Goal: Contribute content: Add original content to the website for others to see

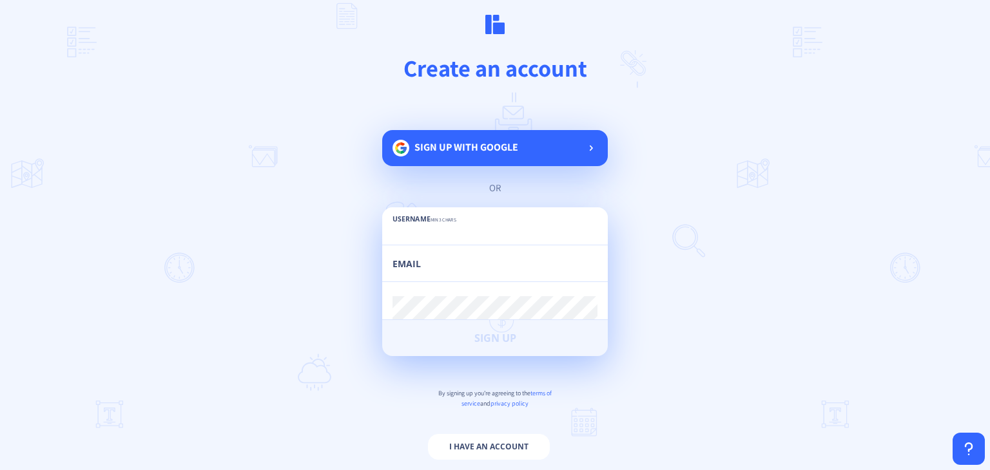
scroll to position [21, 0]
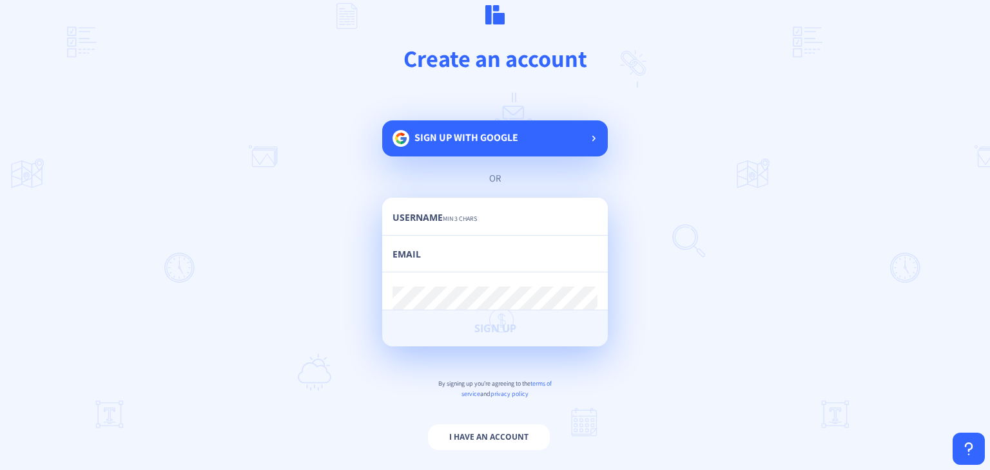
click at [500, 140] on span "Sign up with google" at bounding box center [466, 138] width 104 height 14
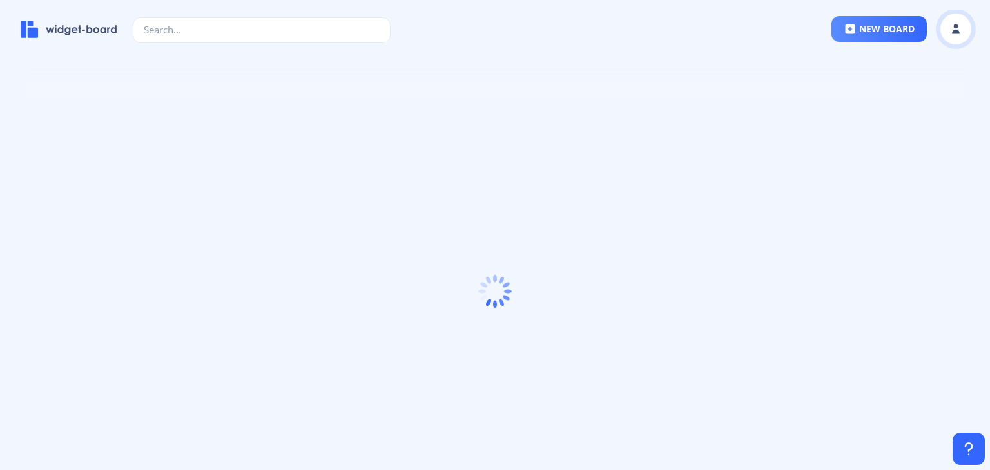
click at [956, 26] on icon at bounding box center [956, 26] width 5 height 5
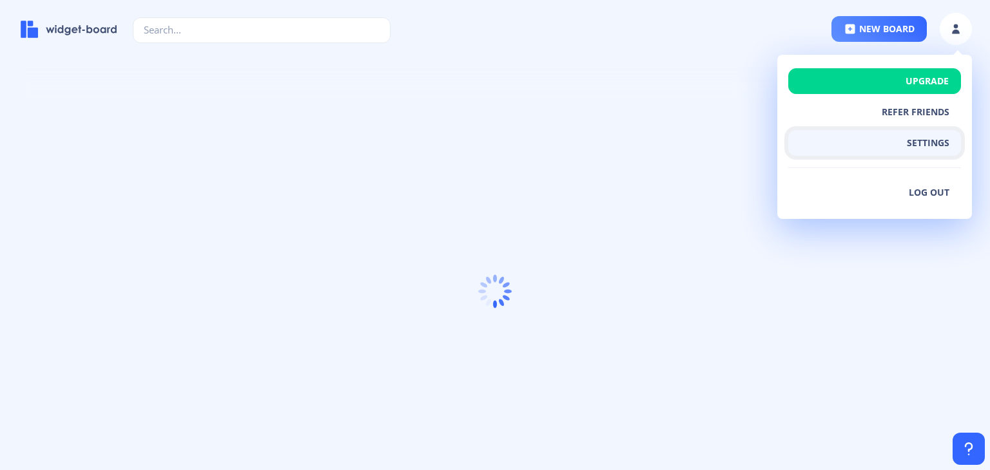
click at [931, 143] on button "settings" at bounding box center [874, 143] width 173 height 26
click at [938, 144] on button "settings" at bounding box center [874, 143] width 173 height 26
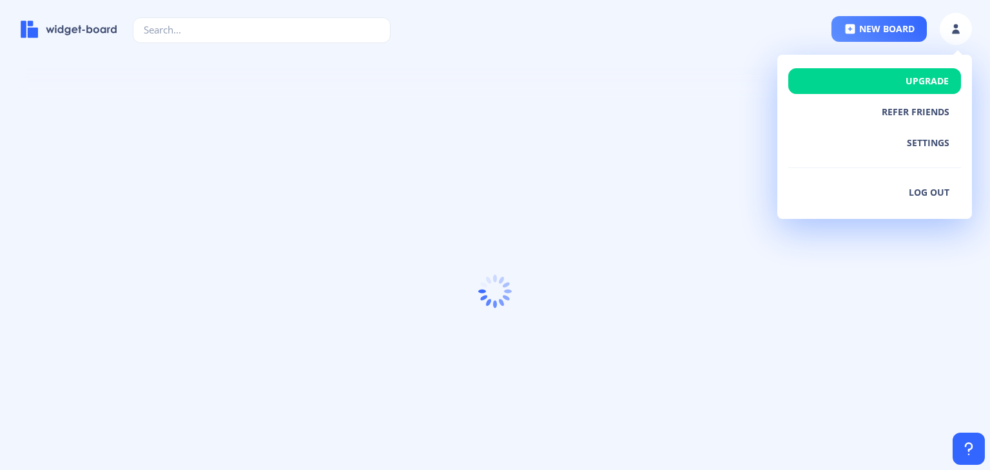
click at [820, 329] on div at bounding box center [495, 292] width 990 height 395
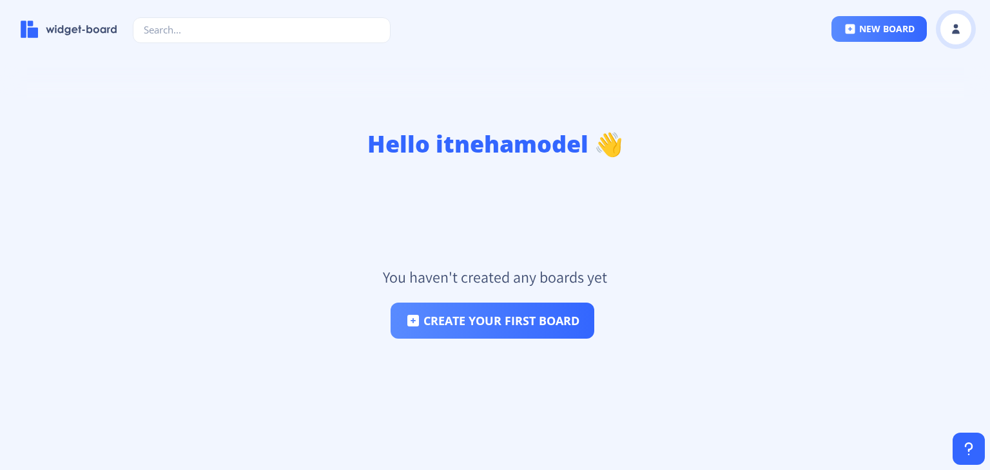
click at [953, 35] on rect at bounding box center [955, 29] width 13 height 13
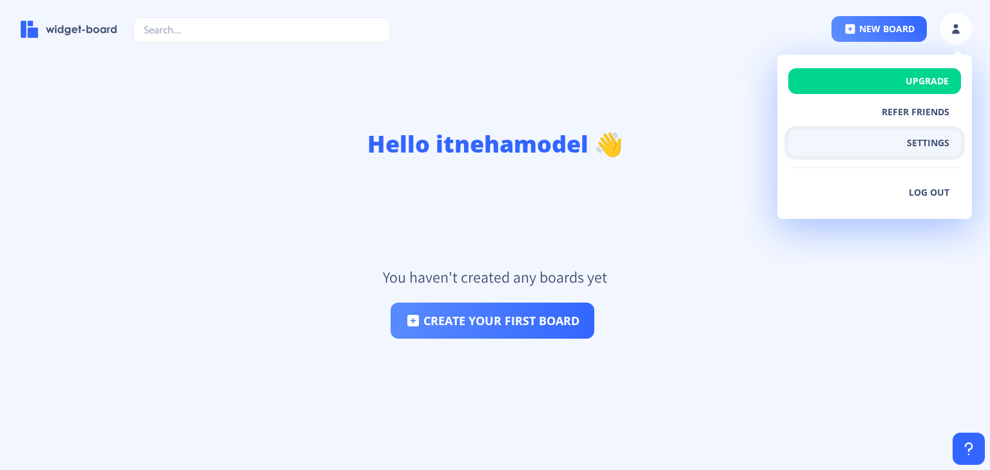
click at [917, 143] on button "settings" at bounding box center [874, 143] width 173 height 26
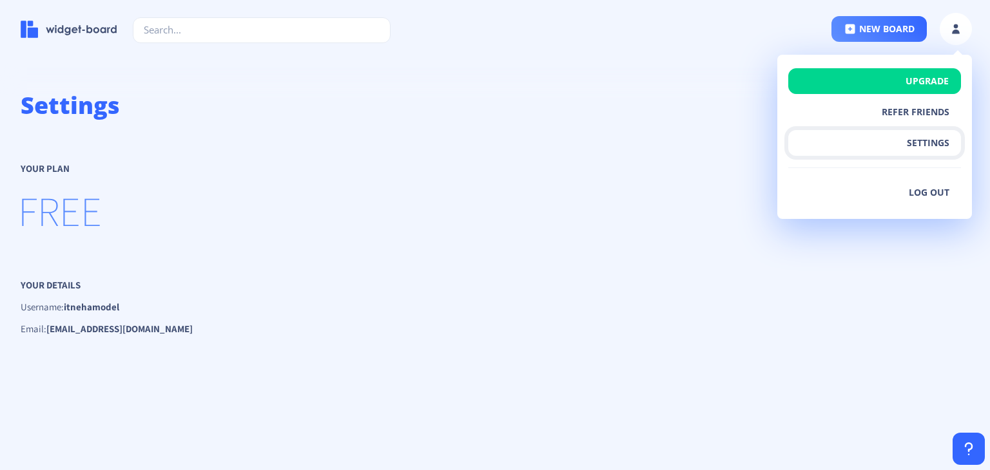
scroll to position [71, 0]
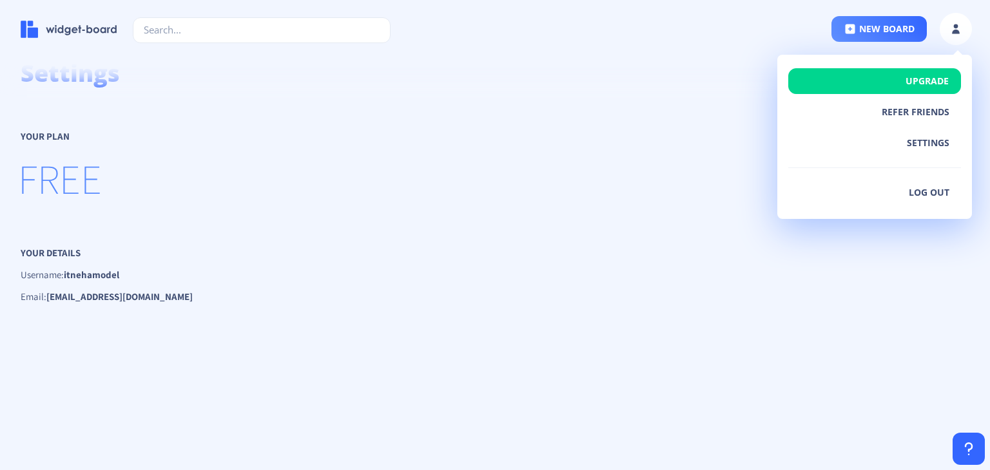
drag, startPoint x: 93, startPoint y: 269, endPoint x: 98, endPoint y: 284, distance: 16.3
click at [93, 274] on strong "itnehamodel" at bounding box center [91, 275] width 55 height 12
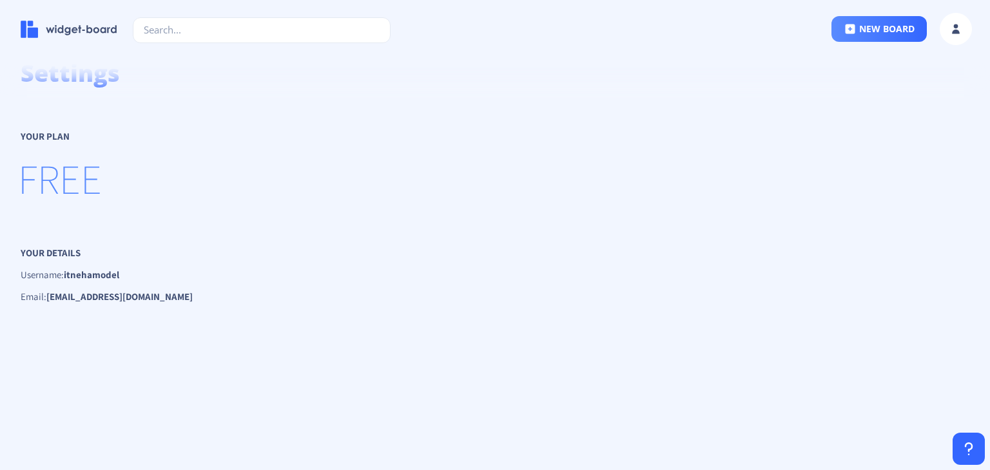
click at [102, 278] on strong "itnehamodel" at bounding box center [91, 275] width 55 height 12
click at [103, 278] on strong "itnehamodel" at bounding box center [91, 275] width 55 height 12
click at [75, 271] on strong "itnehamodel" at bounding box center [91, 275] width 55 height 12
click at [73, 253] on p "Your details" at bounding box center [495, 253] width 949 height 12
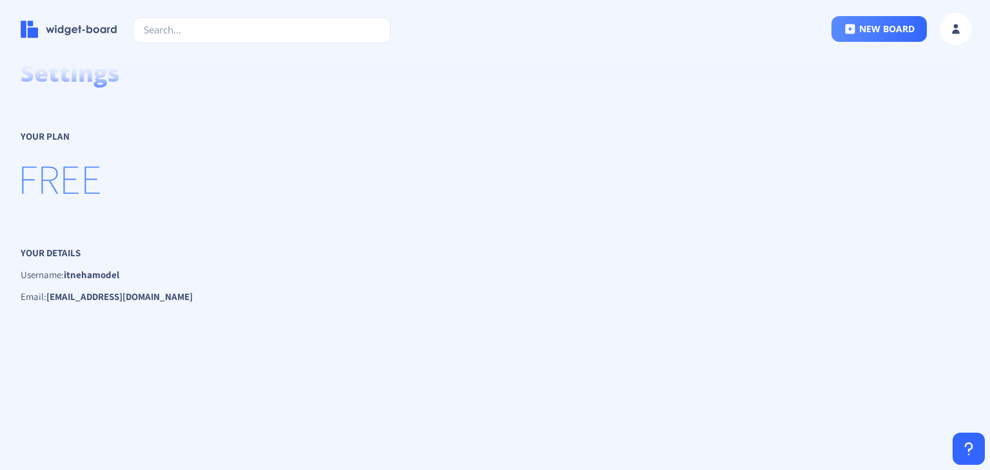
drag, startPoint x: 88, startPoint y: 284, endPoint x: 116, endPoint y: 281, distance: 27.8
click at [94, 284] on div "Your details Username: itnehamodel Change Username Email: itnehamodel@gmail.com…" at bounding box center [495, 275] width 949 height 56
click at [962, 26] on rect at bounding box center [955, 29] width 13 height 13
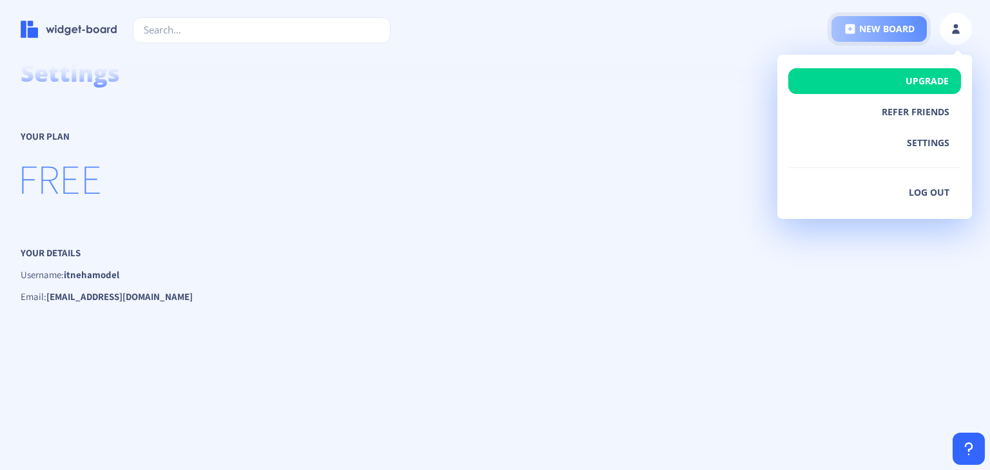
click at [861, 32] on button "new board" at bounding box center [878, 29] width 95 height 26
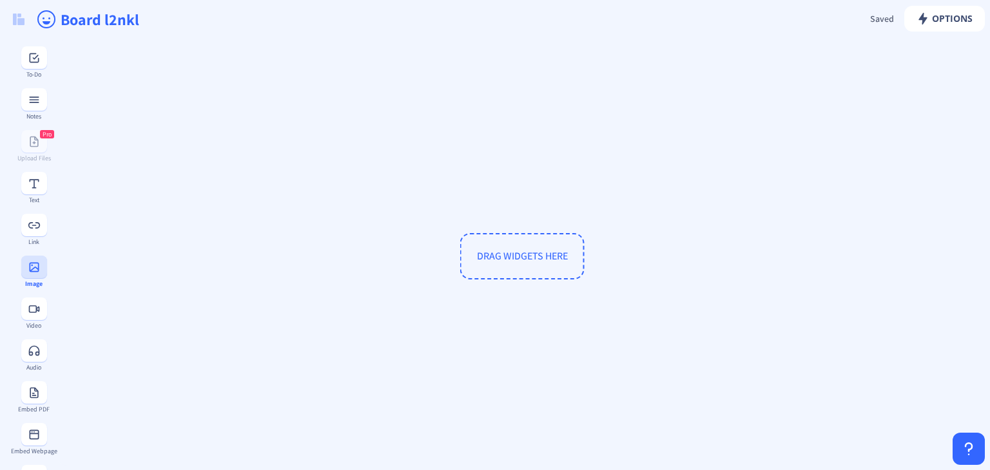
click at [31, 269] on rect at bounding box center [34, 267] width 13 height 13
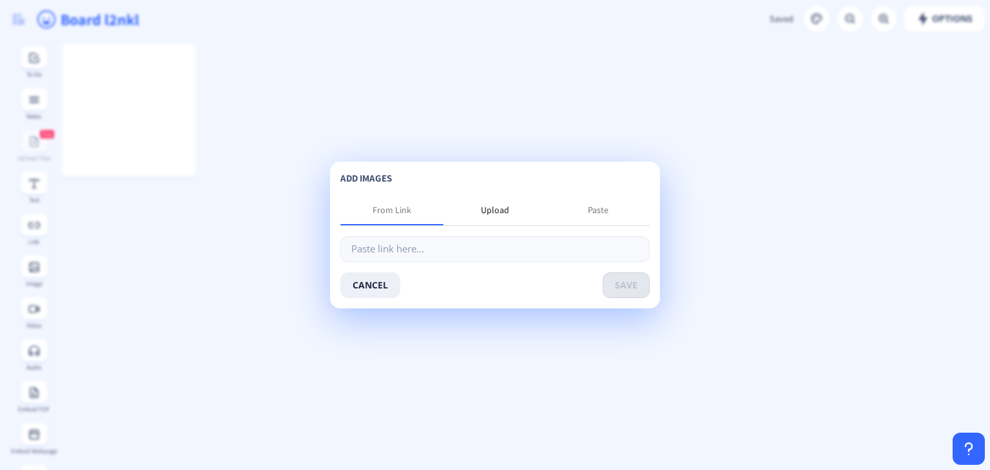
click at [510, 213] on div "Upload" at bounding box center [494, 210] width 103 height 31
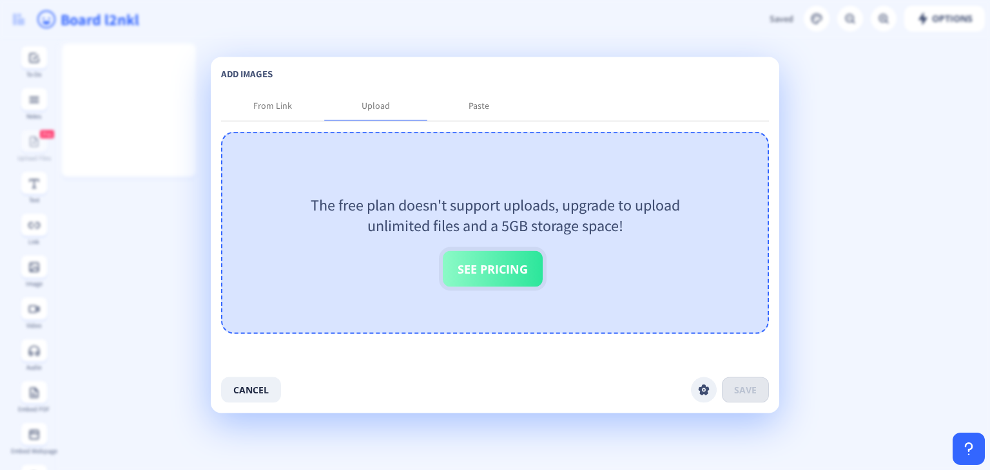
click at [476, 269] on button "See Pricing" at bounding box center [493, 269] width 100 height 36
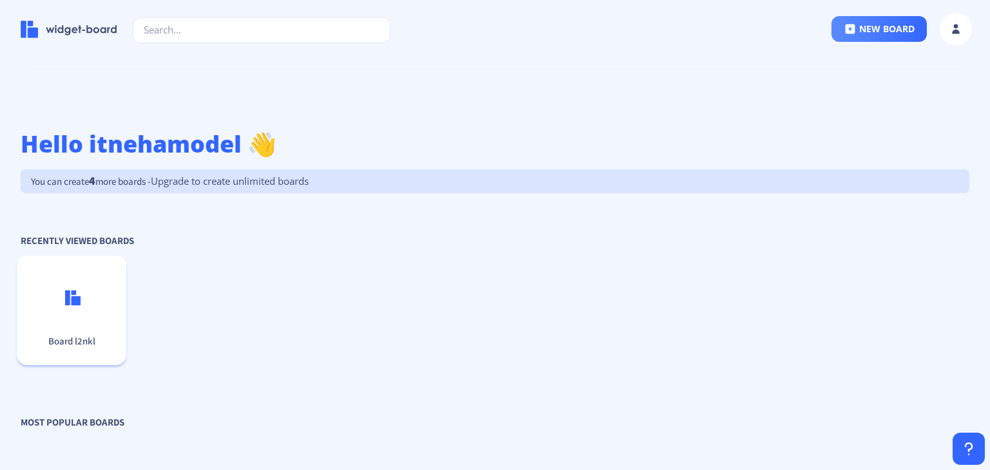
click at [94, 302] on p at bounding box center [71, 298] width 99 height 27
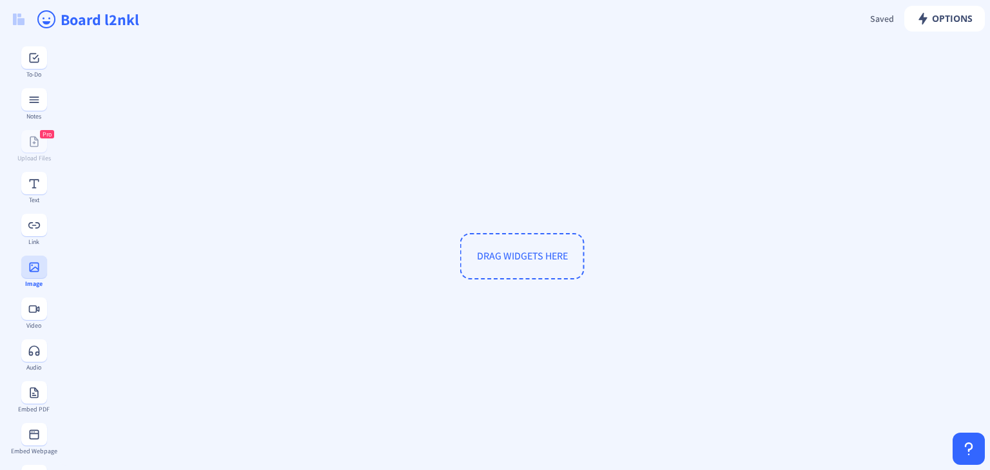
click at [29, 272] on rect at bounding box center [34, 267] width 13 height 13
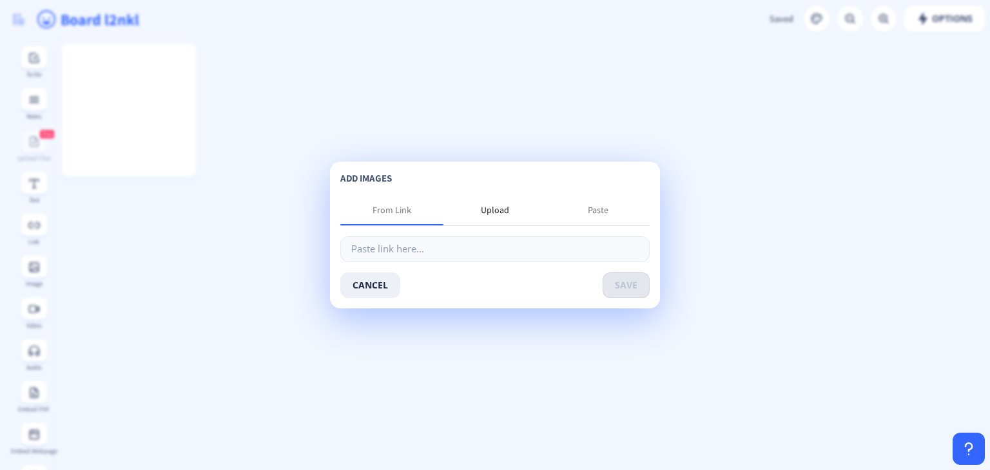
click at [485, 211] on div "Upload" at bounding box center [495, 210] width 28 height 13
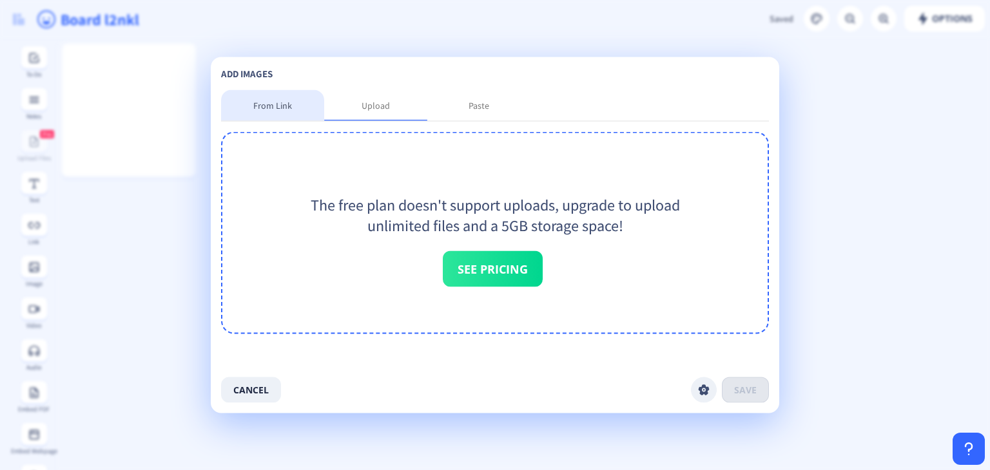
click at [282, 100] on div "From Link" at bounding box center [272, 105] width 39 height 13
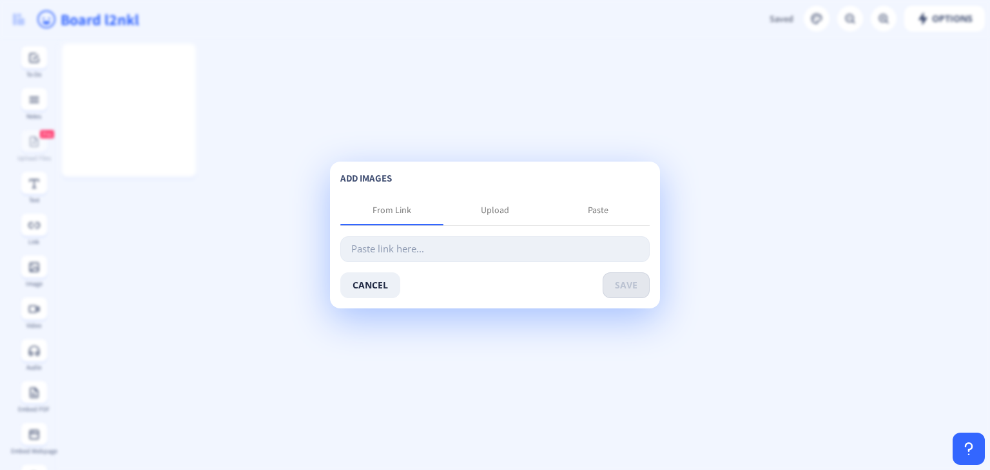
click at [420, 242] on input "text" at bounding box center [494, 250] width 309 height 26
click at [418, 213] on div "From Link" at bounding box center [391, 210] width 103 height 31
click at [407, 251] on input "text" at bounding box center [494, 250] width 309 height 26
paste input "[URL][DOMAIN_NAME]"
type input "[URL][DOMAIN_NAME]"
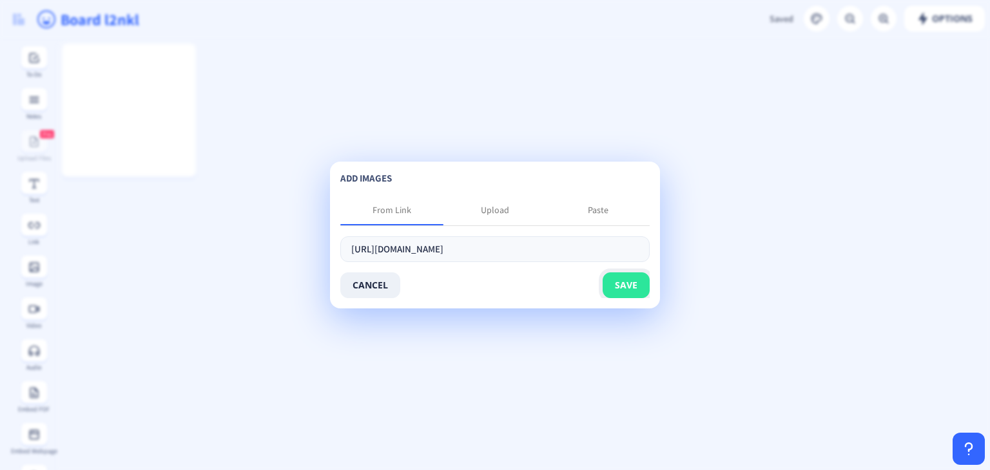
click at [637, 285] on button "save" at bounding box center [626, 286] width 47 height 26
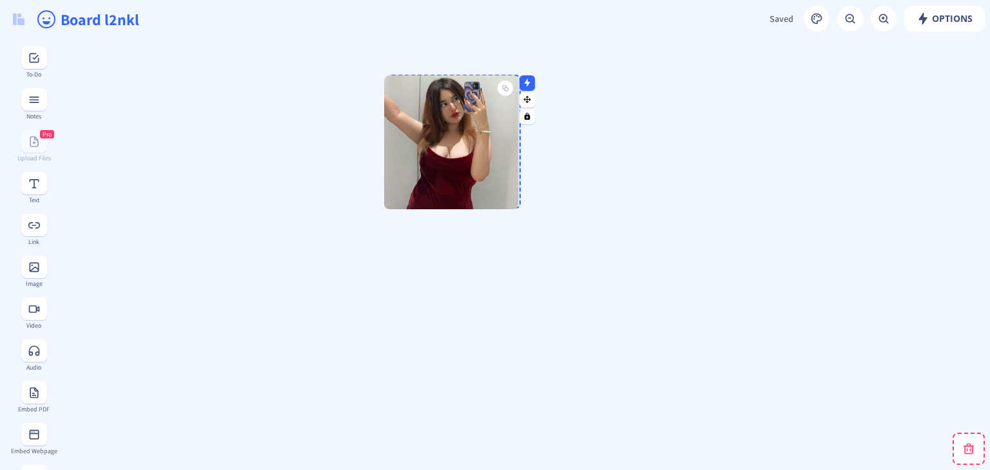
drag, startPoint x: 137, startPoint y: 129, endPoint x: 459, endPoint y: 160, distance: 323.8
click at [459, 160] on img at bounding box center [451, 142] width 134 height 134
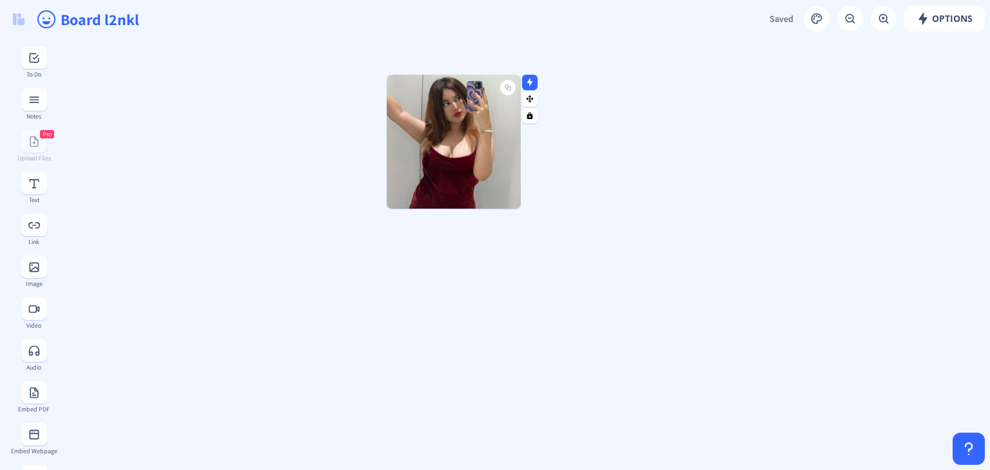
click at [508, 196] on img at bounding box center [454, 142] width 134 height 134
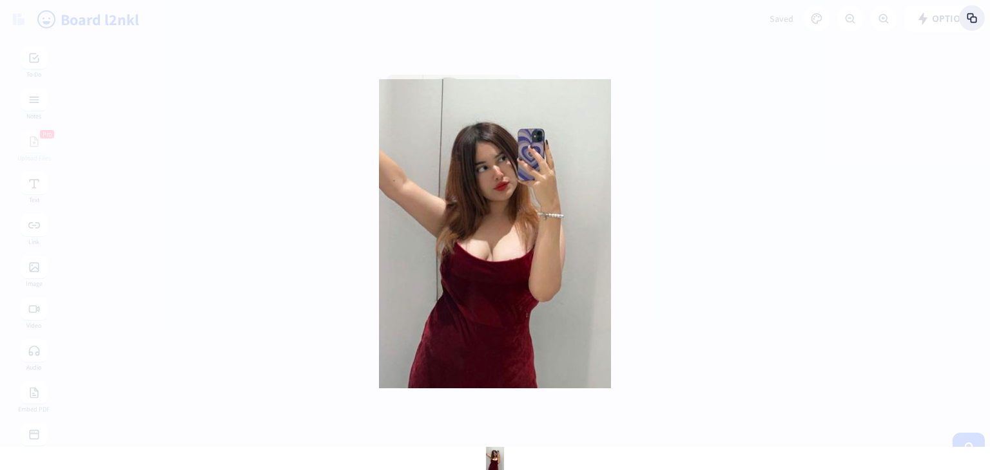
click at [241, 195] on div at bounding box center [495, 235] width 990 height 470
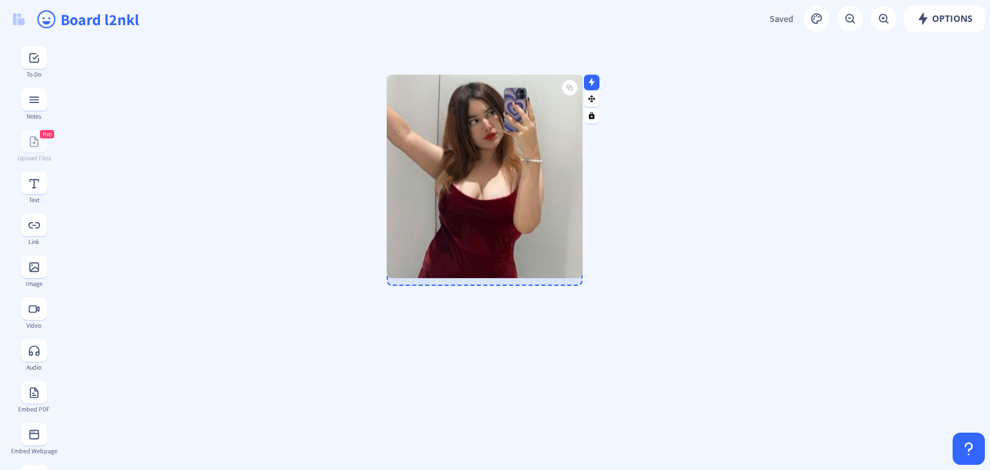
drag, startPoint x: 516, startPoint y: 207, endPoint x: 577, endPoint y: 276, distance: 93.1
click at [577, 276] on div at bounding box center [579, 275] width 6 height 6
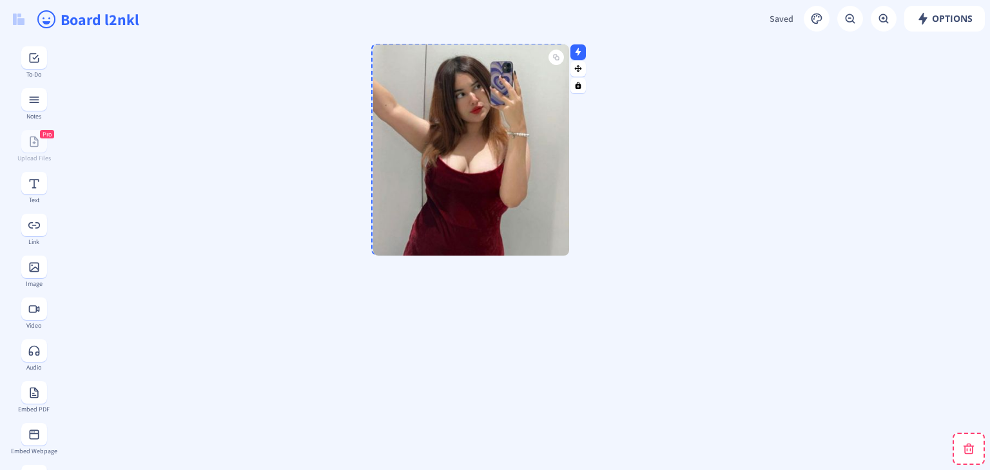
drag, startPoint x: 519, startPoint y: 210, endPoint x: 506, endPoint y: 180, distance: 33.2
click at [506, 180] on img at bounding box center [471, 149] width 196 height 211
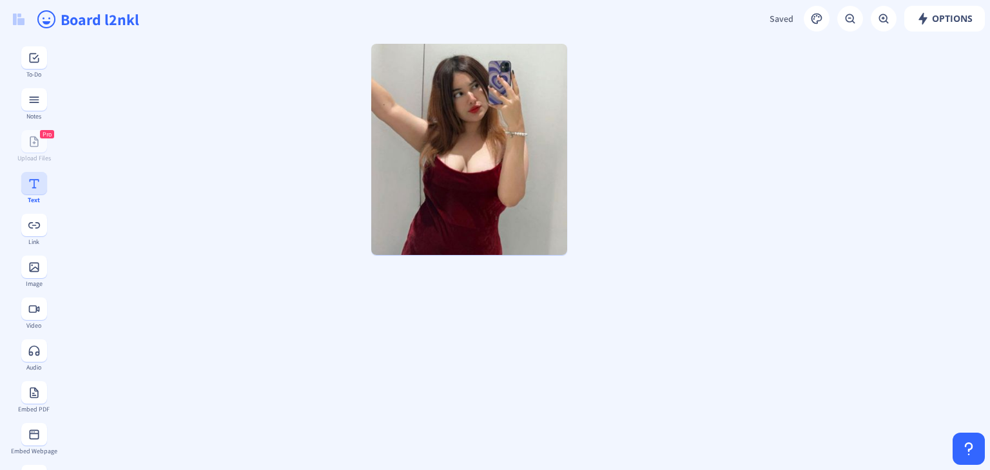
click at [28, 177] on rect at bounding box center [34, 183] width 13 height 13
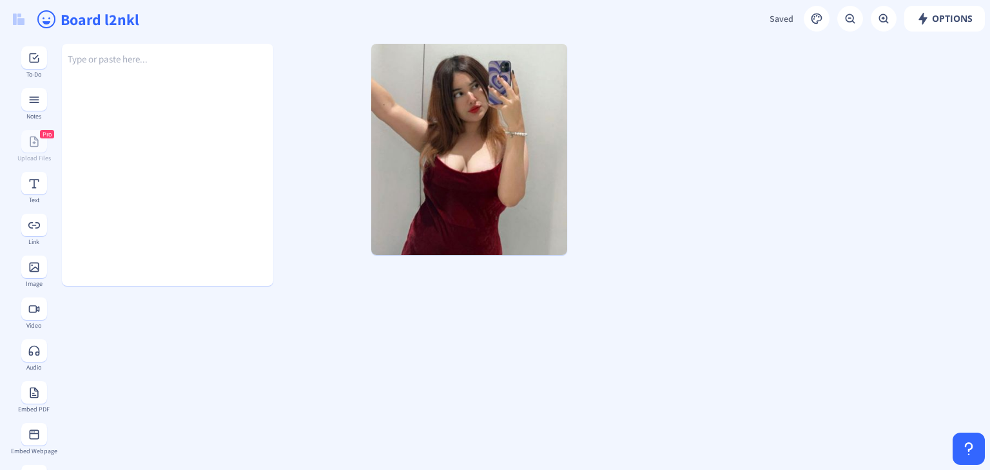
drag, startPoint x: 139, startPoint y: 179, endPoint x: 277, endPoint y: 282, distance: 172.2
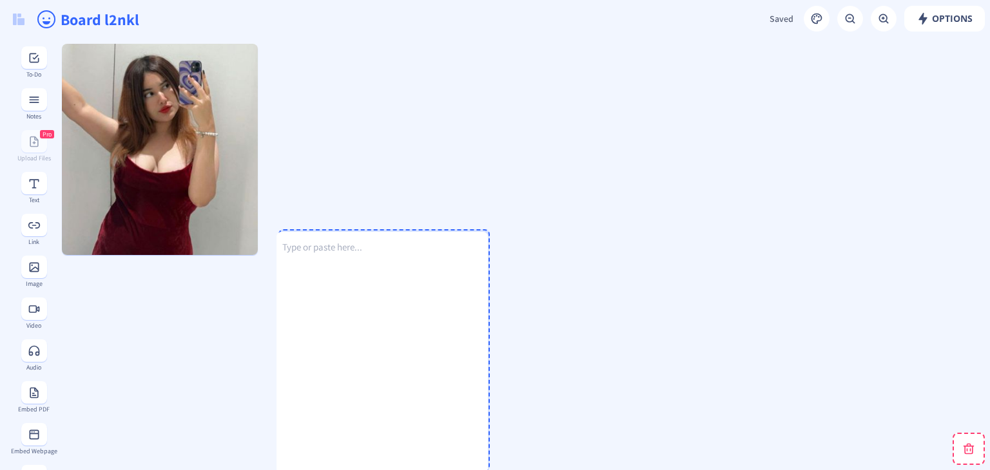
drag, startPoint x: 218, startPoint y: 207, endPoint x: 236, endPoint y: 266, distance: 61.8
click at [427, 383] on div "Type or paste here..." at bounding box center [381, 343] width 211 height 242
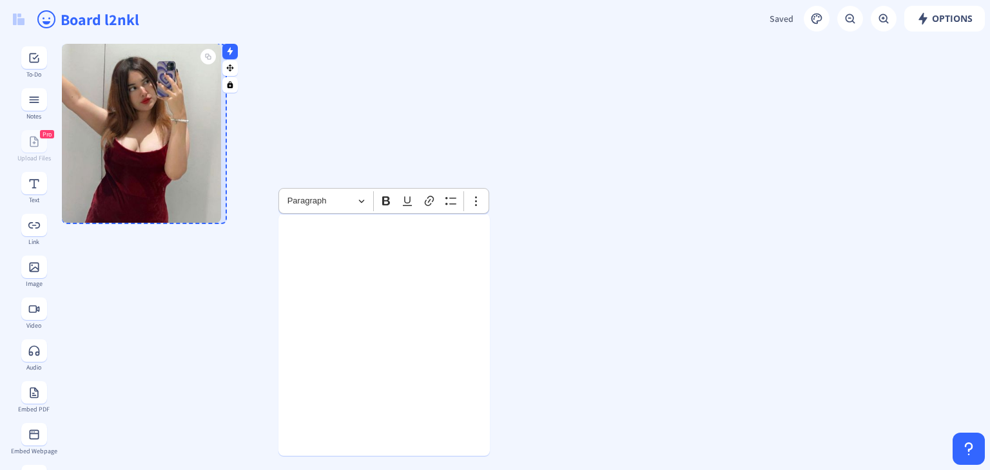
drag, startPoint x: 255, startPoint y: 253, endPoint x: 212, endPoint y: 213, distance: 58.8
click at [217, 218] on div at bounding box center [218, 220] width 6 height 6
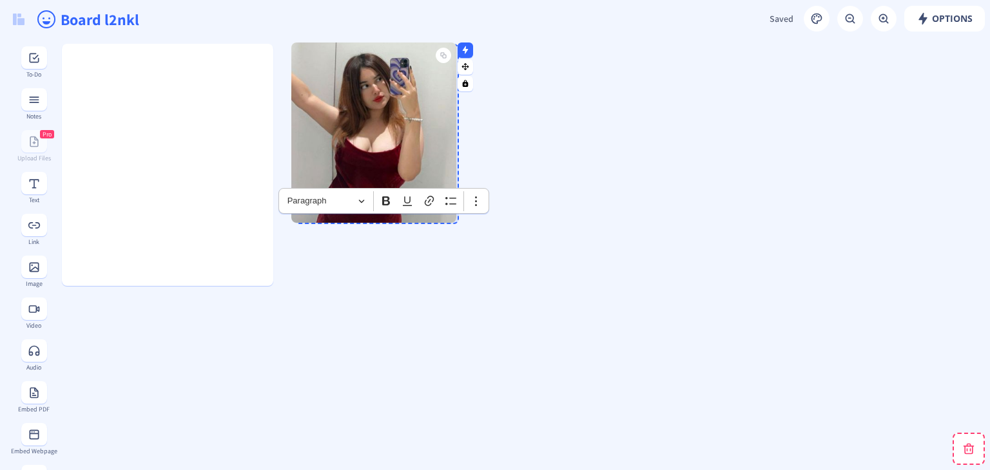
drag, startPoint x: 150, startPoint y: 162, endPoint x: 382, endPoint y: 159, distance: 232.0
click at [382, 159] on img at bounding box center [373, 133] width 165 height 180
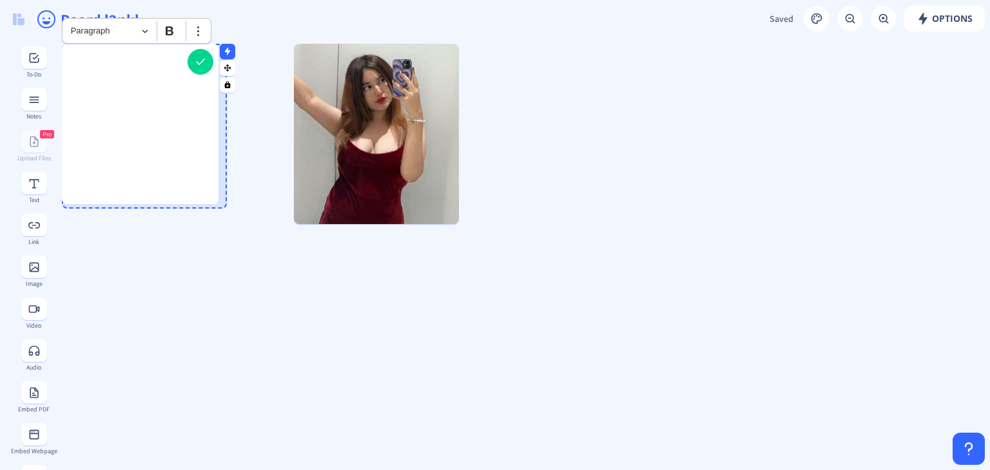
drag, startPoint x: 270, startPoint y: 282, endPoint x: 152, endPoint y: 158, distance: 170.9
click at [215, 199] on div at bounding box center [215, 201] width 6 height 6
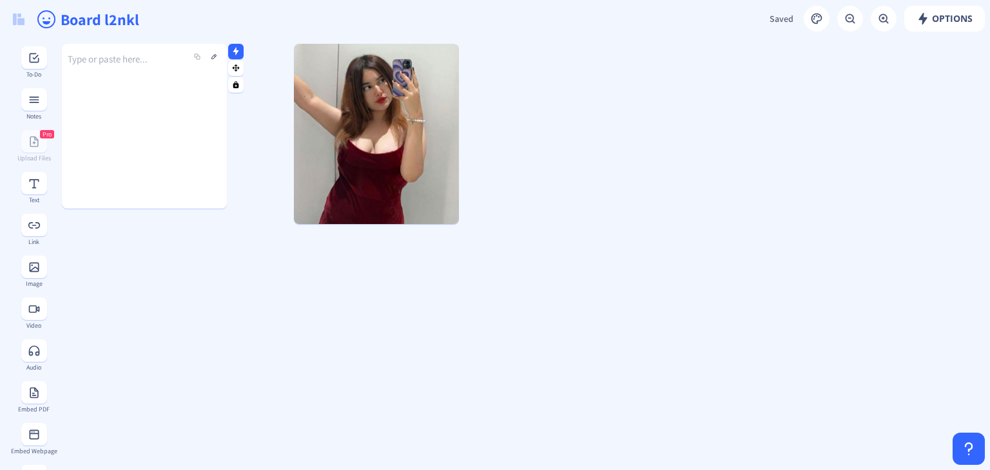
drag, startPoint x: 148, startPoint y: 142, endPoint x: 168, endPoint y: 169, distance: 32.7
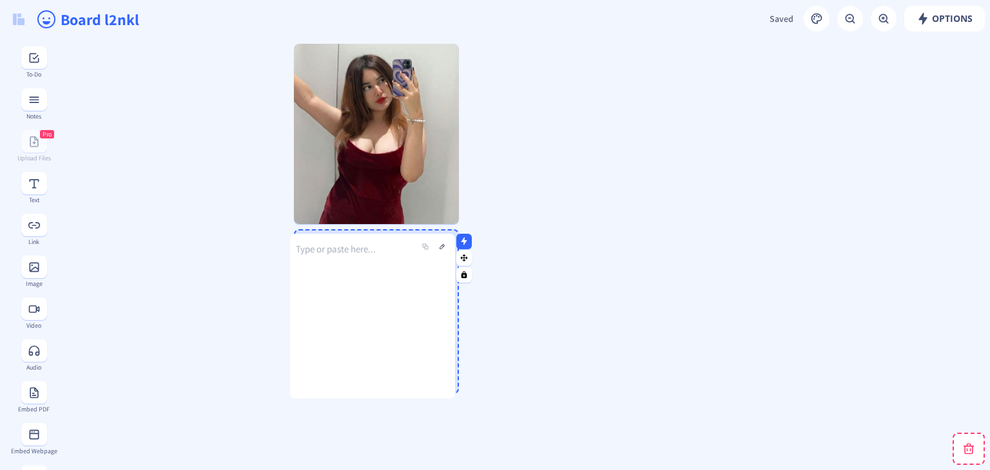
drag, startPoint x: 150, startPoint y: 135, endPoint x: 378, endPoint y: 325, distance: 297.0
click at [378, 325] on div "Type or paste here..." at bounding box center [372, 306] width 165 height 165
click at [329, 261] on div "Type or paste here..." at bounding box center [376, 302] width 165 height 165
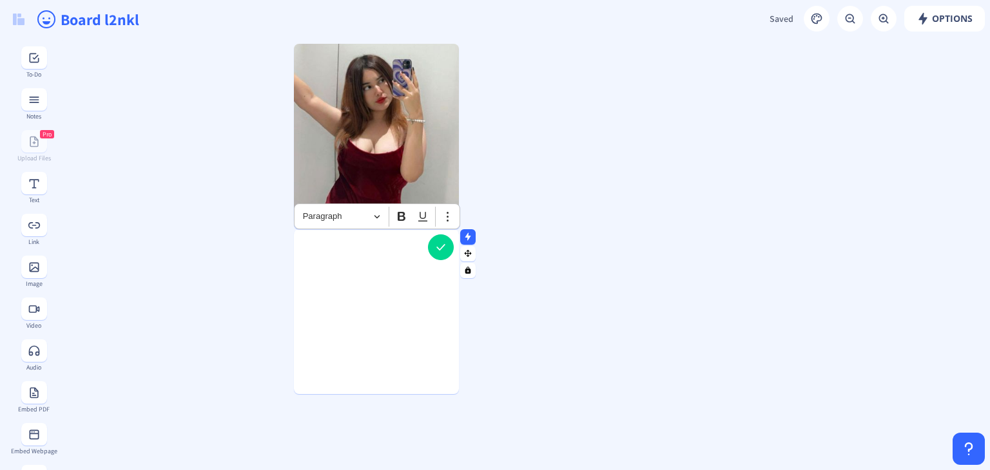
scroll to position [59, 0]
click at [329, 247] on p "Rich Text Editor, main" at bounding box center [376, 244] width 153 height 13
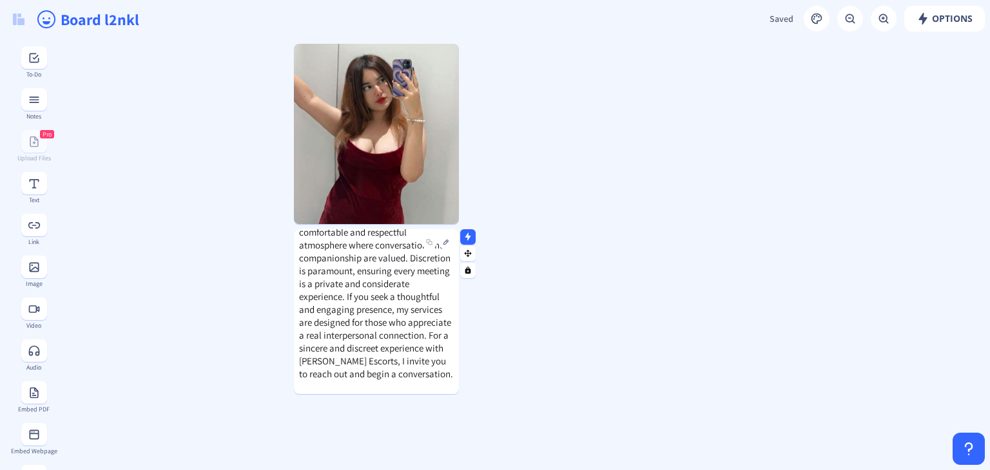
scroll to position [66, 0]
click at [300, 358] on div at bounding box center [297, 311] width 6 height 165
drag, startPoint x: 300, startPoint y: 358, endPoint x: 314, endPoint y: 356, distance: 14.4
click at [314, 356] on span "Finding a genuine connection in [GEOGRAPHIC_DATA] is about meaningful moments a…" at bounding box center [376, 276] width 154 height 206
drag, startPoint x: 301, startPoint y: 358, endPoint x: 313, endPoint y: 358, distance: 12.3
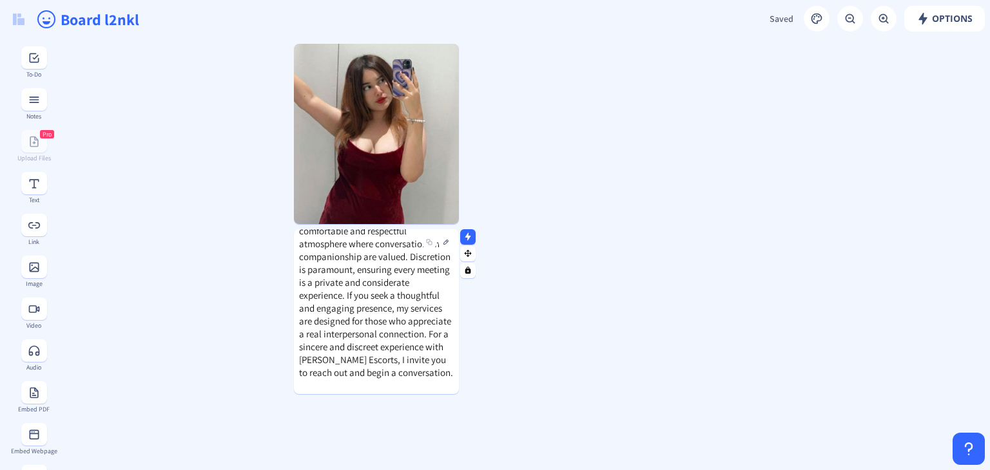
click at [313, 358] on span "Finding a genuine connection in [GEOGRAPHIC_DATA] is about meaningful moments a…" at bounding box center [376, 276] width 154 height 206
drag, startPoint x: 366, startPoint y: 360, endPoint x: 333, endPoint y: 359, distance: 32.9
click at [329, 362] on span "Finding a genuine connection in [GEOGRAPHIC_DATA] is about meaningful moments a…" at bounding box center [376, 276] width 154 height 206
click at [362, 363] on span "Finding a genuine connection in [GEOGRAPHIC_DATA] is about meaningful moments a…" at bounding box center [376, 276] width 154 height 206
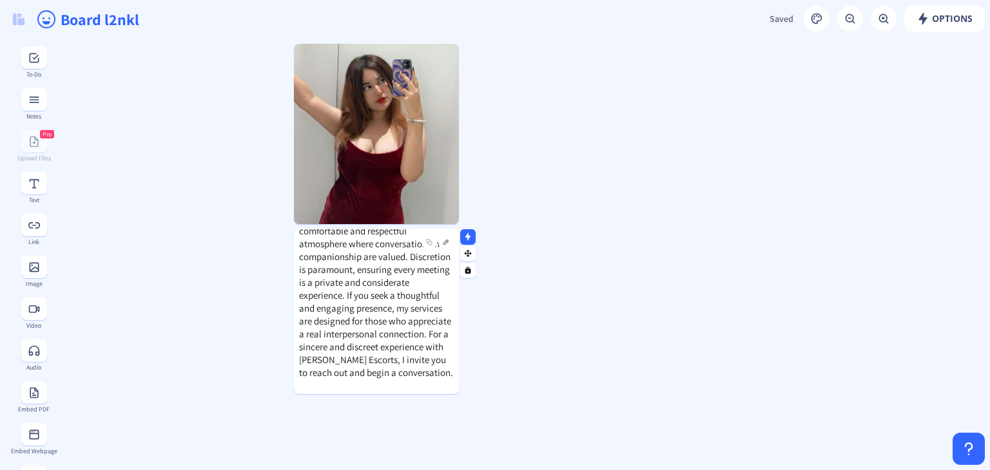
click at [366, 359] on span "Finding a genuine connection in [GEOGRAPHIC_DATA] is about meaningful moments a…" at bounding box center [376, 276] width 154 height 206
click at [345, 343] on span "Finding a genuine connection in [GEOGRAPHIC_DATA] is about meaningful moments a…" at bounding box center [376, 276] width 154 height 206
drag, startPoint x: 345, startPoint y: 341, endPoint x: 381, endPoint y: 295, distance: 58.3
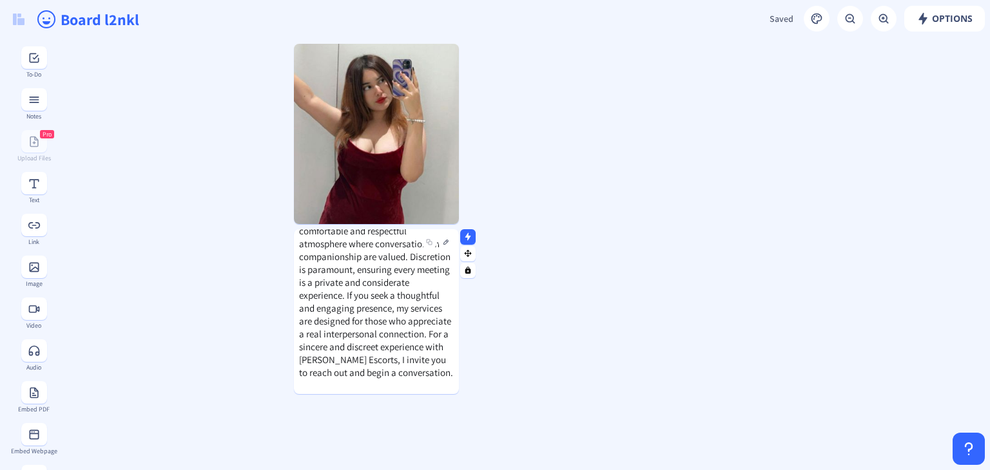
click at [345, 341] on span "Finding a genuine connection in [GEOGRAPHIC_DATA] is about meaningful moments a…" at bounding box center [376, 276] width 154 height 206
click at [382, 292] on span "Finding a genuine connection in [GEOGRAPHIC_DATA] is about meaningful moments a…" at bounding box center [376, 276] width 154 height 206
click at [384, 289] on span "Finding a genuine connection in [GEOGRAPHIC_DATA] is about meaningful moments a…" at bounding box center [376, 276] width 154 height 206
click at [401, 345] on span "Finding a genuine connection in [GEOGRAPHIC_DATA] is about meaningful moments a…" at bounding box center [376, 276] width 154 height 206
click at [402, 351] on span "Finding a genuine connection in [GEOGRAPHIC_DATA] is about meaningful moments a…" at bounding box center [376, 276] width 154 height 206
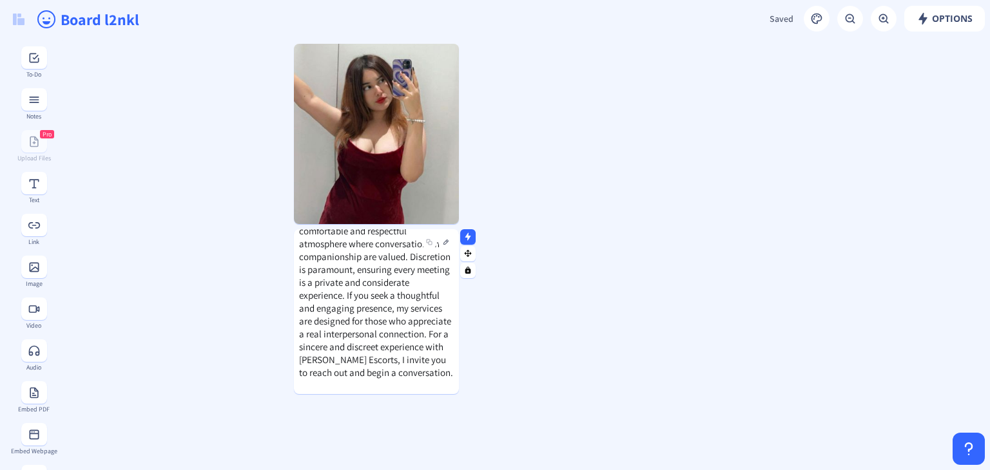
drag, startPoint x: 403, startPoint y: 322, endPoint x: 412, endPoint y: 313, distance: 12.3
click at [405, 322] on span "Finding a genuine connection in [GEOGRAPHIC_DATA] is about meaningful moments a…" at bounding box center [376, 276] width 154 height 206
click at [446, 243] on button at bounding box center [445, 242] width 15 height 15
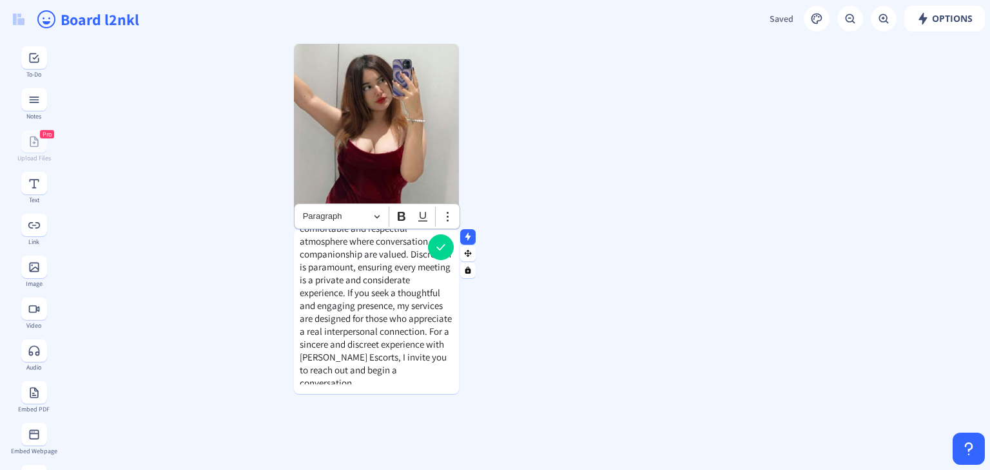
scroll to position [68, 0]
drag, startPoint x: 300, startPoint y: 356, endPoint x: 368, endPoint y: 353, distance: 67.8
click at [368, 353] on span "Finding a genuine connection in [GEOGRAPHIC_DATA] is about meaningful moments a…" at bounding box center [376, 279] width 152 height 218
click at [445, 218] on icon "Editor toolbar" at bounding box center [447, 216] width 13 height 13
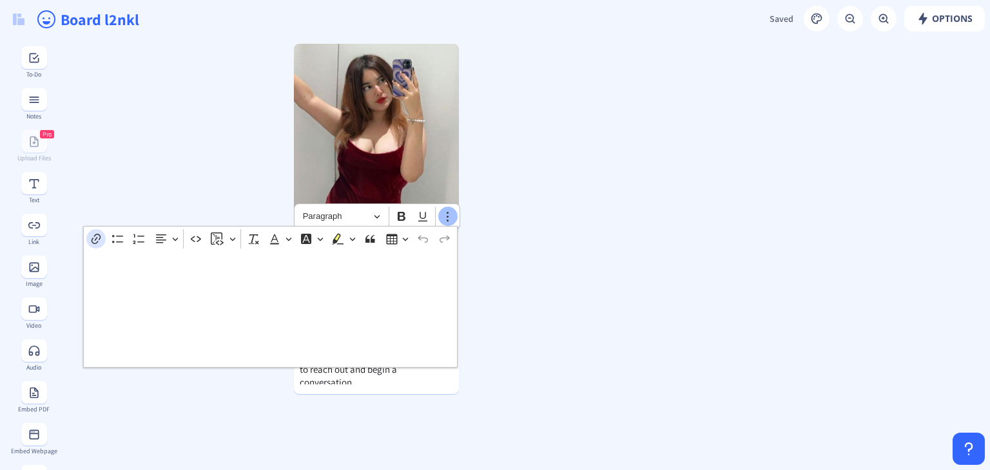
click at [93, 242] on icon "Dropdown toolbar" at bounding box center [96, 239] width 13 height 13
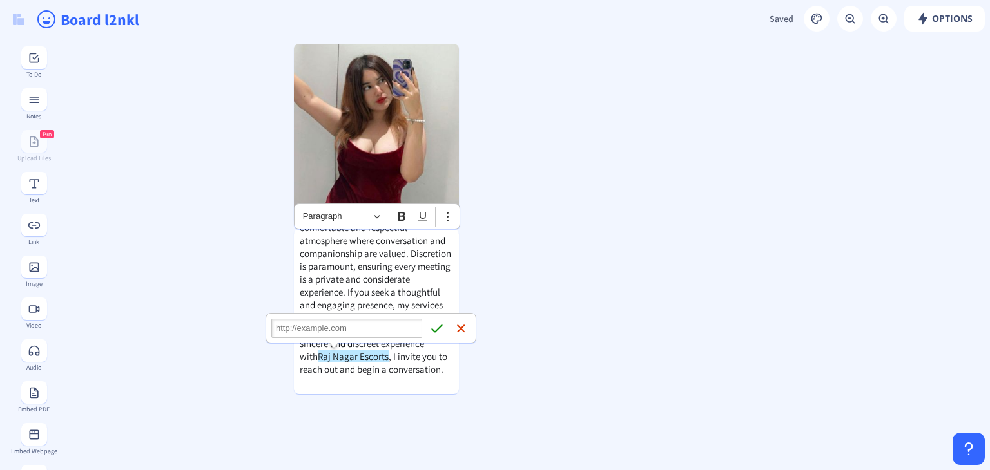
type input "[URL][DOMAIN_NAME]"
click at [438, 327] on icon "submit" at bounding box center [436, 328] width 13 height 13
click at [400, 218] on icon "Editor toolbar" at bounding box center [401, 216] width 13 height 13
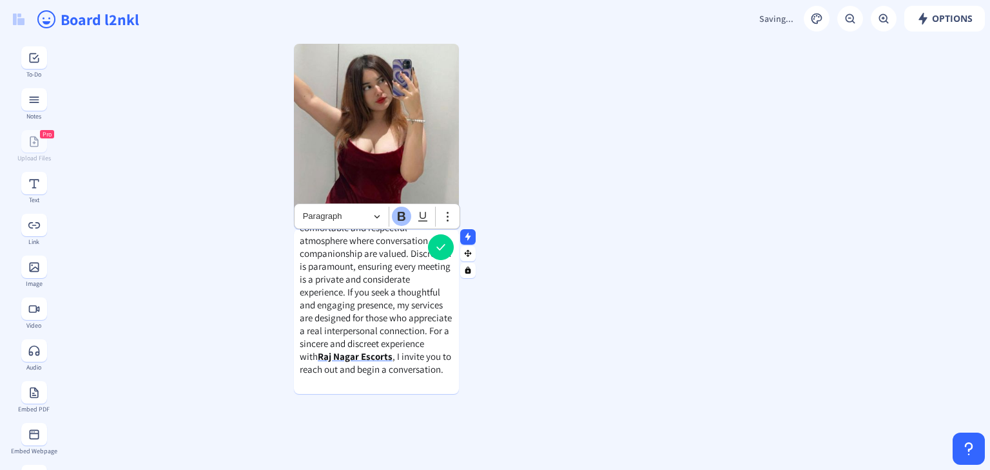
click at [372, 354] on strong "Raj Nagar Escorts" at bounding box center [355, 357] width 75 height 12
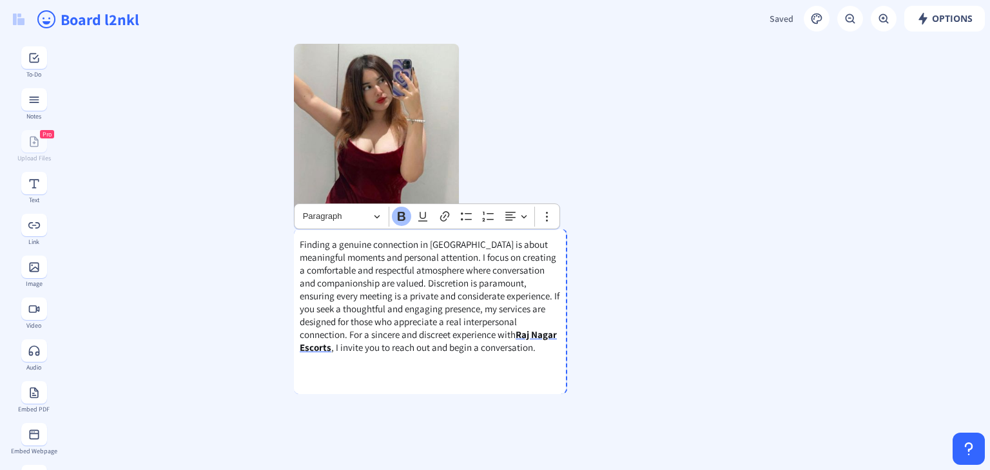
scroll to position [0, 0]
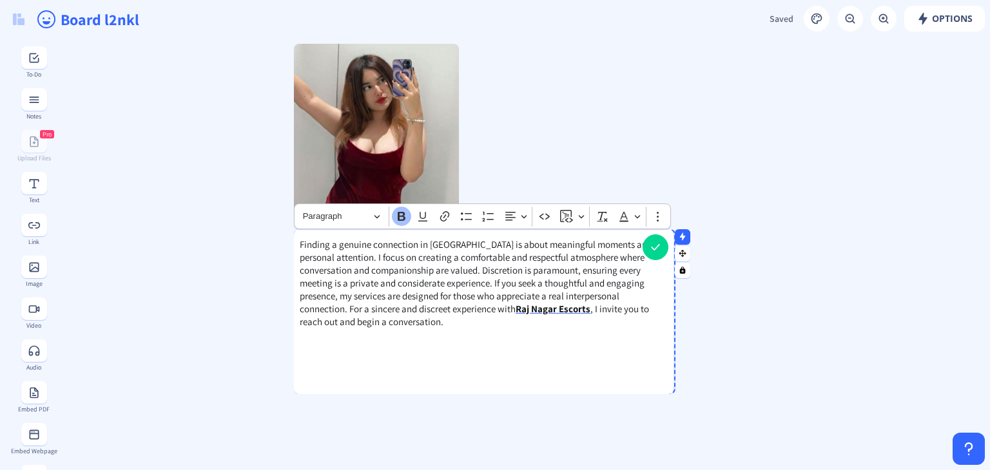
drag, startPoint x: 458, startPoint y: 377, endPoint x: 673, endPoint y: 305, distance: 226.2
click at [673, 305] on div at bounding box center [670, 311] width 6 height 165
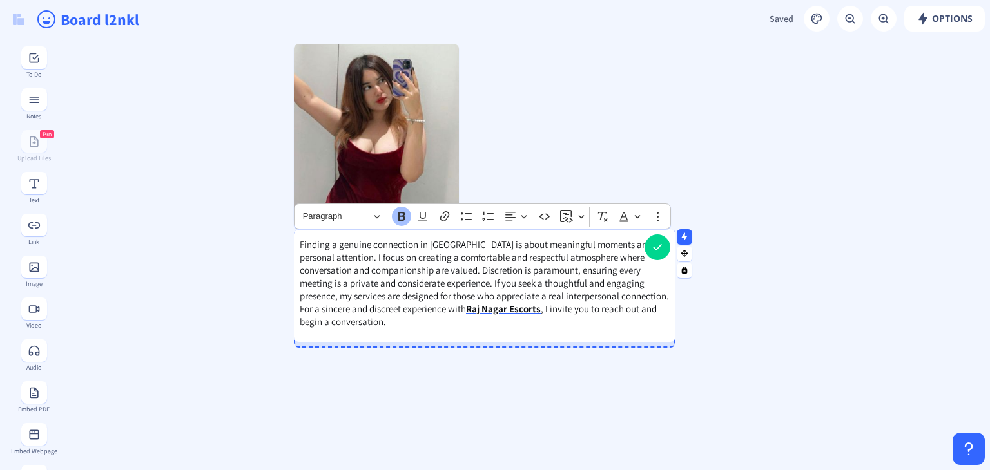
drag, startPoint x: 607, startPoint y: 391, endPoint x: 591, endPoint y: 339, distance: 54.6
click at [591, 339] on div at bounding box center [485, 340] width 382 height 3
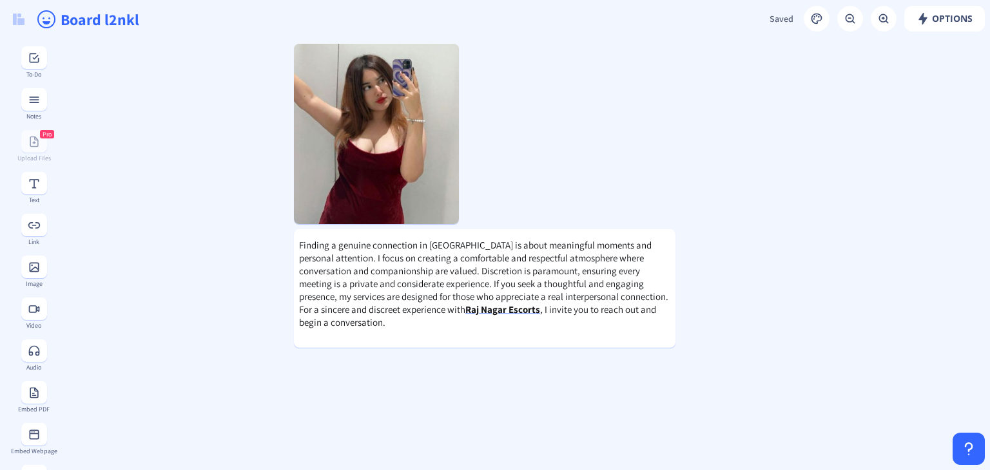
drag, startPoint x: 713, startPoint y: 407, endPoint x: 709, endPoint y: 400, distance: 7.5
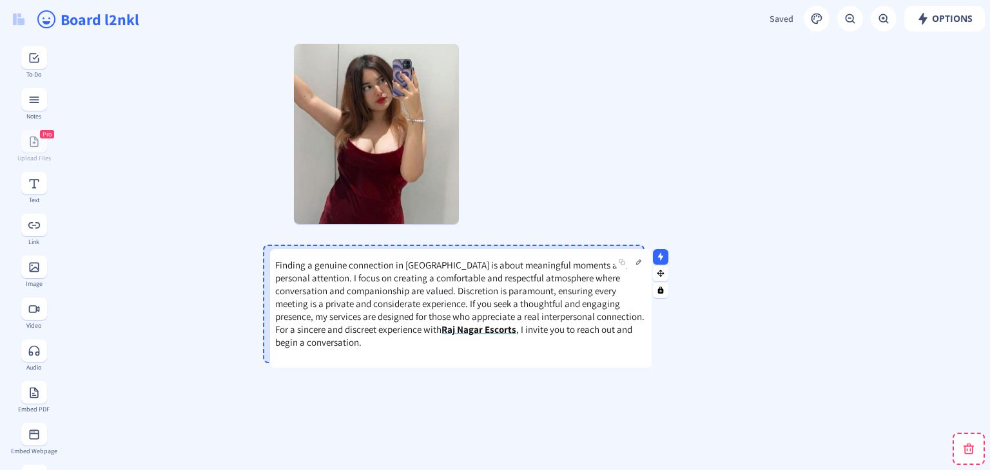
drag, startPoint x: 644, startPoint y: 333, endPoint x: 621, endPoint y: 353, distance: 31.1
click at [621, 353] on div "Finding a genuine connection in [GEOGRAPHIC_DATA] is about meaningful moments a…" at bounding box center [461, 308] width 382 height 119
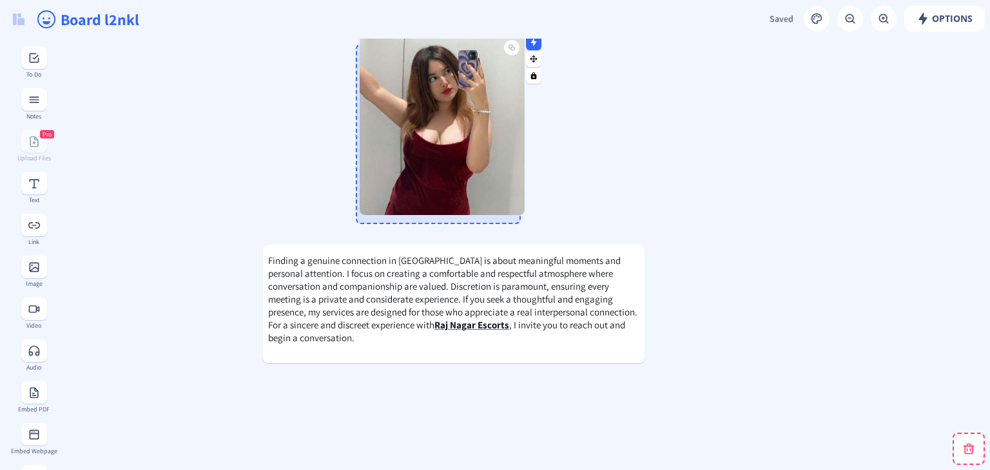
drag, startPoint x: 430, startPoint y: 173, endPoint x: 483, endPoint y: 166, distance: 53.4
click at [483, 166] on img at bounding box center [442, 125] width 165 height 180
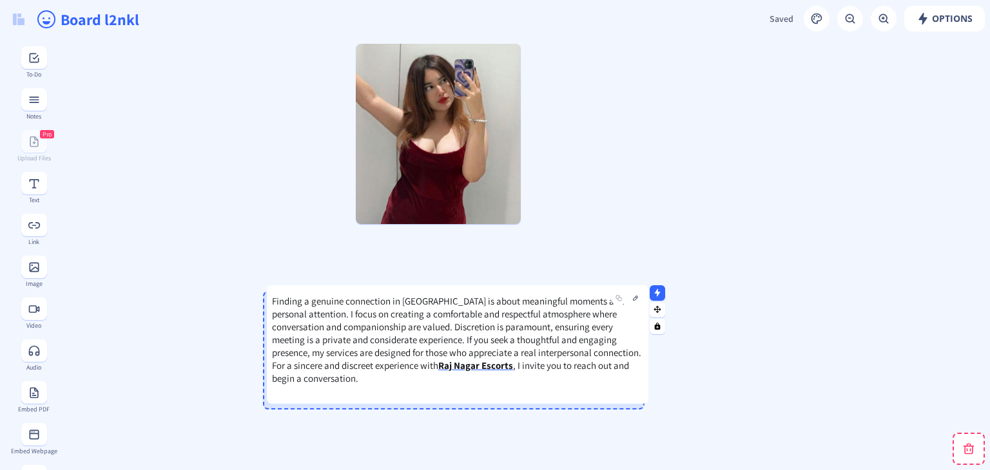
drag, startPoint x: 516, startPoint y: 347, endPoint x: 519, endPoint y: 387, distance: 40.8
click at [519, 387] on div "Finding a genuine connection in [GEOGRAPHIC_DATA] is about meaningful moments a…" at bounding box center [458, 344] width 382 height 119
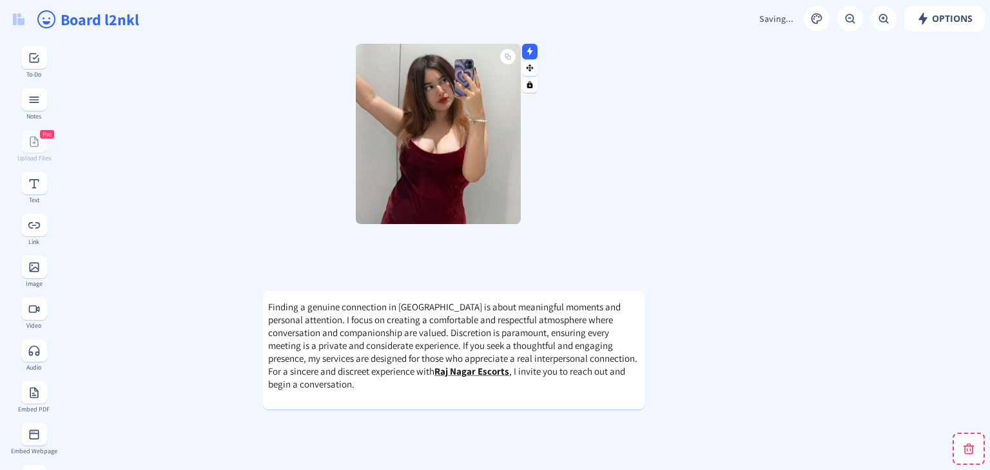
click at [487, 220] on img at bounding box center [438, 134] width 165 height 180
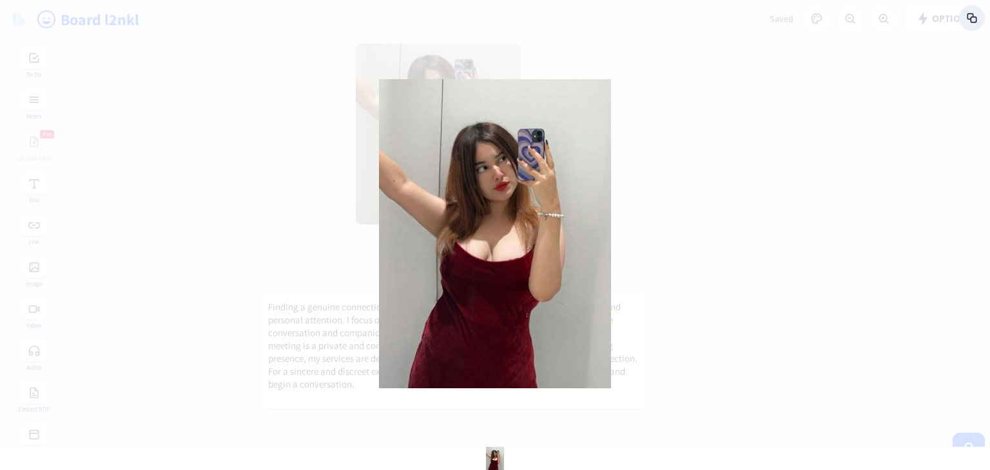
click at [674, 225] on div at bounding box center [495, 235] width 990 height 470
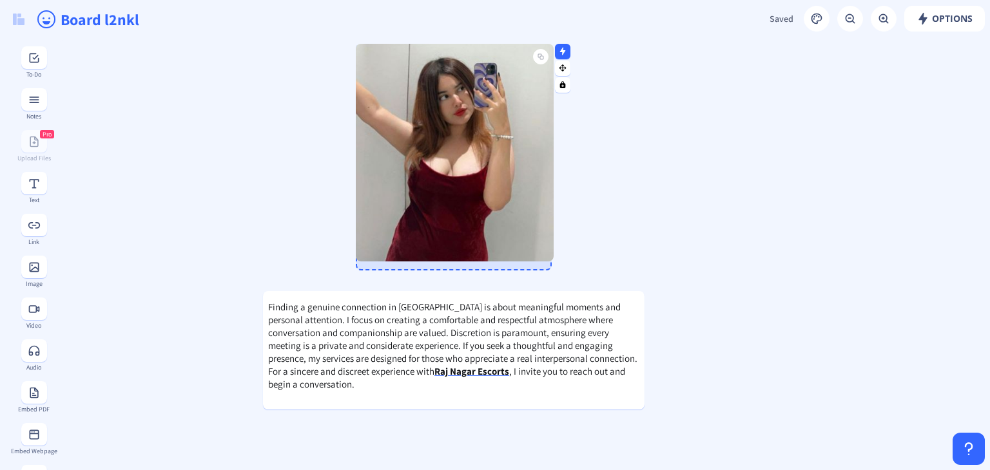
drag, startPoint x: 516, startPoint y: 222, endPoint x: 549, endPoint y: 259, distance: 49.8
click at [549, 259] on div at bounding box center [550, 258] width 6 height 6
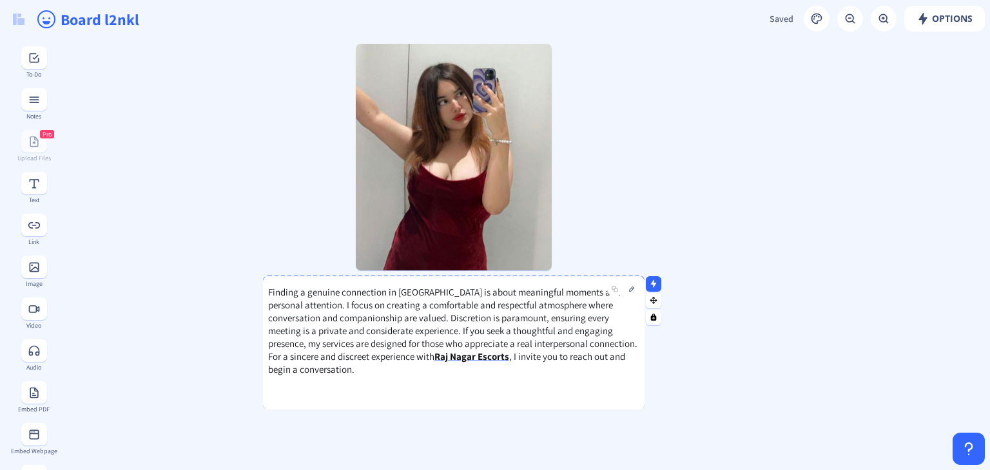
drag, startPoint x: 485, startPoint y: 296, endPoint x: 488, endPoint y: 282, distance: 15.0
click at [488, 282] on div at bounding box center [454, 279] width 382 height 6
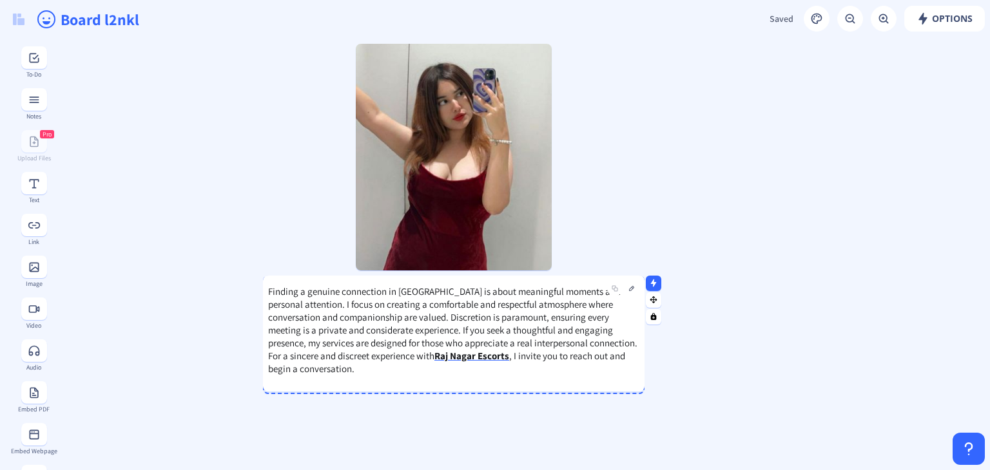
drag, startPoint x: 454, startPoint y: 408, endPoint x: 454, endPoint y: 390, distance: 18.0
click at [454, 390] on div at bounding box center [454, 390] width 382 height 3
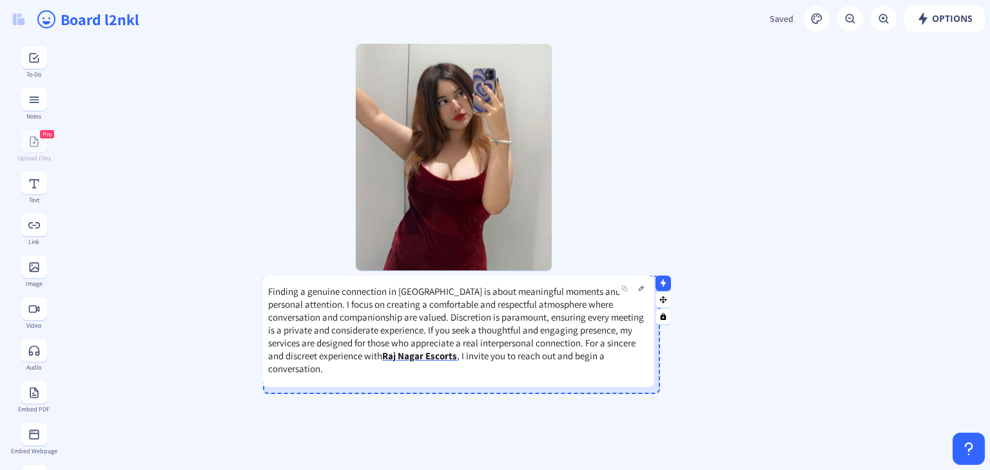
drag, startPoint x: 640, startPoint y: 392, endPoint x: 650, endPoint y: 385, distance: 12.0
click at [650, 385] on div at bounding box center [651, 384] width 6 height 6
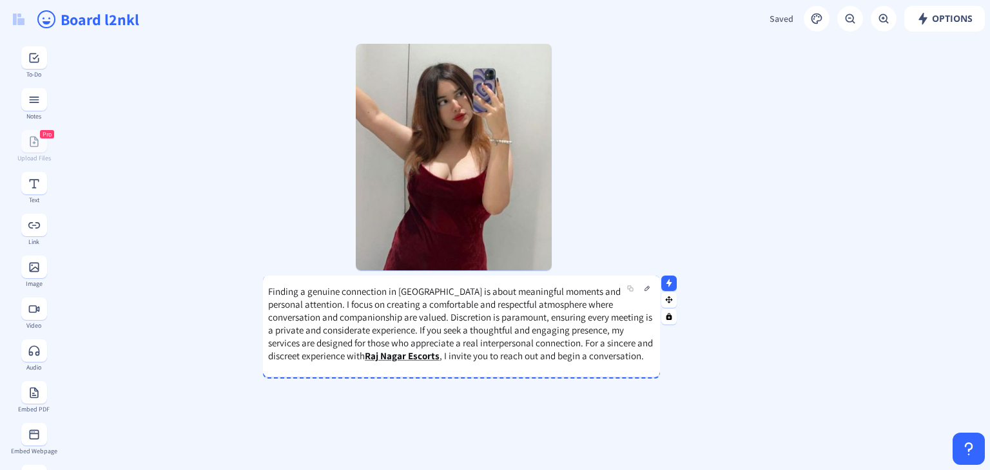
drag, startPoint x: 449, startPoint y: 392, endPoint x: 451, endPoint y: 374, distance: 17.5
click at [451, 374] on div at bounding box center [461, 375] width 397 height 3
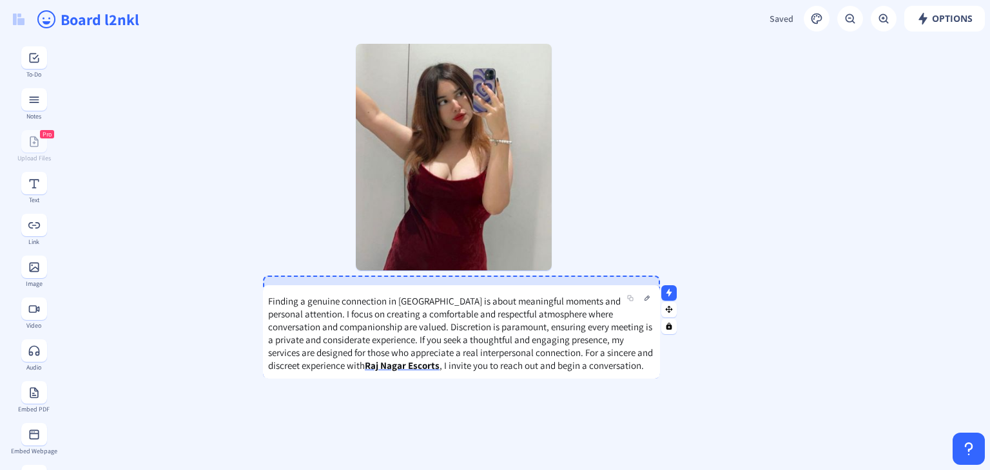
drag, startPoint x: 482, startPoint y: 281, endPoint x: 482, endPoint y: 291, distance: 9.7
click at [482, 291] on div at bounding box center [461, 288] width 397 height 6
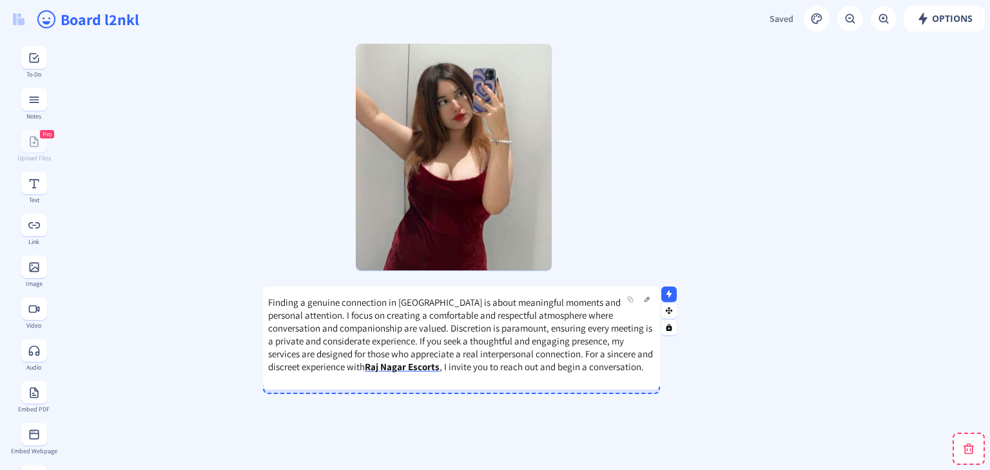
drag, startPoint x: 500, startPoint y: 368, endPoint x: 500, endPoint y: 379, distance: 11.0
click at [500, 379] on div "Finding a genuine connection in [GEOGRAPHIC_DATA] is about meaningful moments a…" at bounding box center [461, 338] width 397 height 103
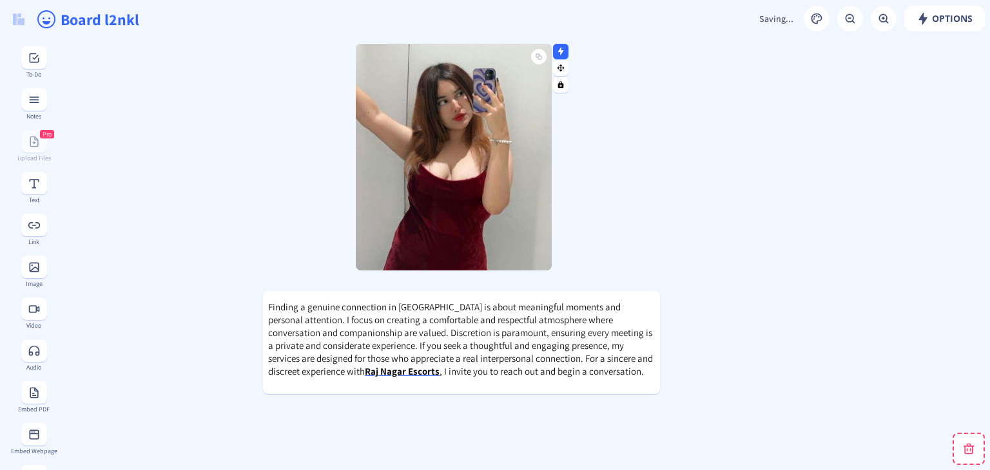
click at [470, 241] on img at bounding box center [454, 157] width 196 height 227
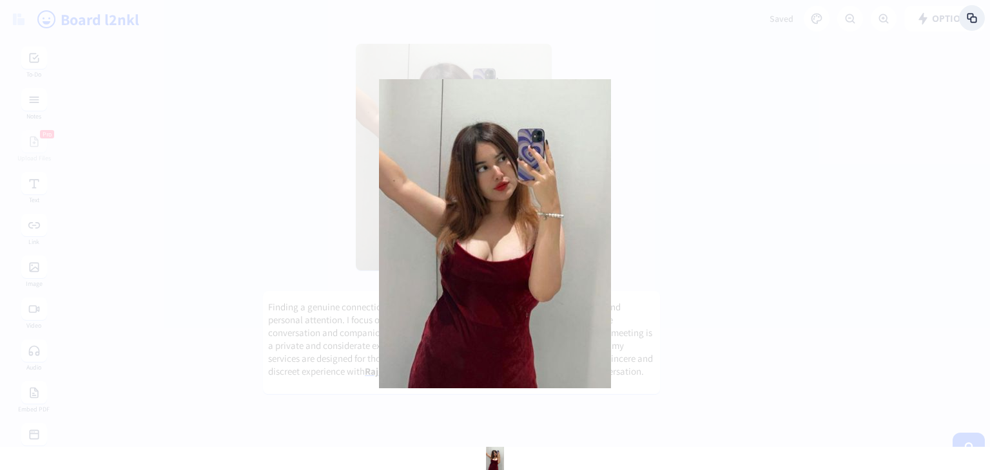
click at [697, 204] on div at bounding box center [495, 235] width 990 height 470
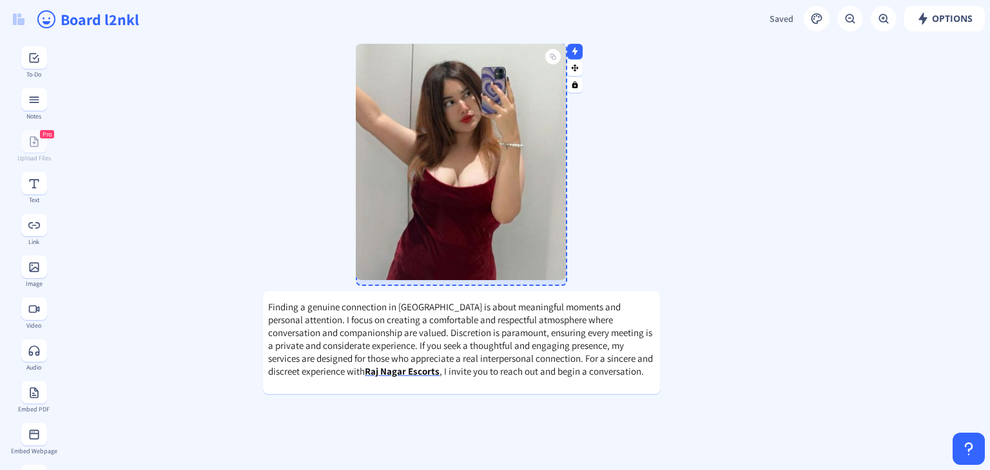
drag, startPoint x: 548, startPoint y: 266, endPoint x: 562, endPoint y: 275, distance: 17.2
click at [562, 275] on div at bounding box center [562, 277] width 6 height 6
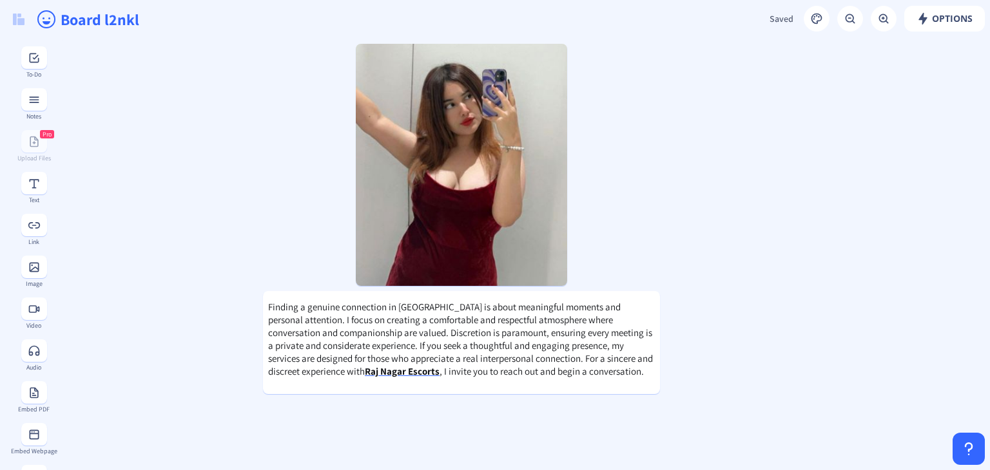
click at [773, 21] on span "Saved" at bounding box center [781, 19] width 24 height 12
click at [946, 16] on span "Options" at bounding box center [944, 19] width 56 height 10
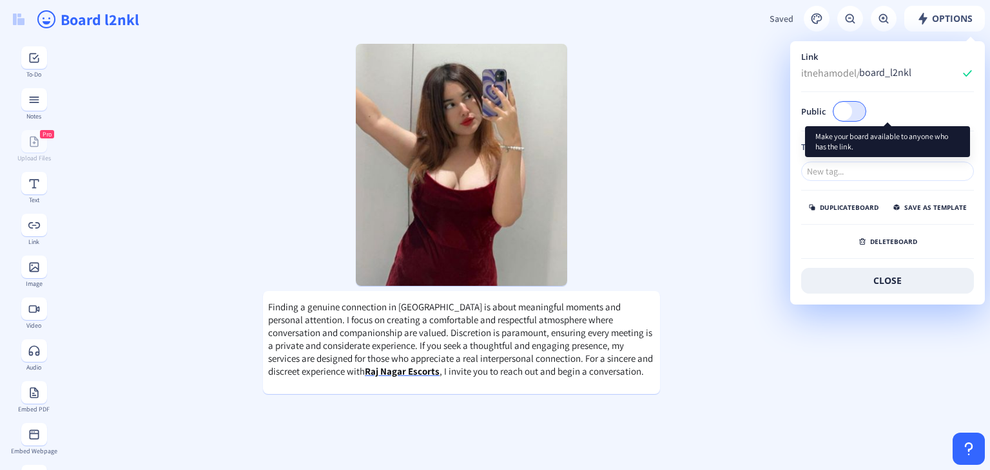
click at [843, 117] on span at bounding box center [843, 111] width 18 height 18
click at [865, 111] on input "Public" at bounding box center [865, 111] width 1 height 1
checkbox input "true"
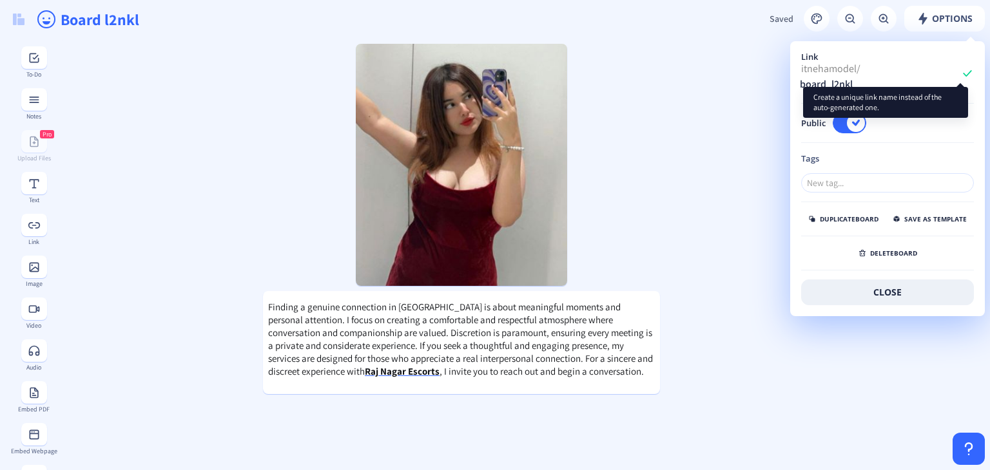
drag, startPoint x: 800, startPoint y: 67, endPoint x: 922, endPoint y: 69, distance: 121.8
click at [922, 69] on div "Link itnehamodel/ board_l2nkl Public Tags duplicate board save as template dele…" at bounding box center [887, 179] width 193 height 274
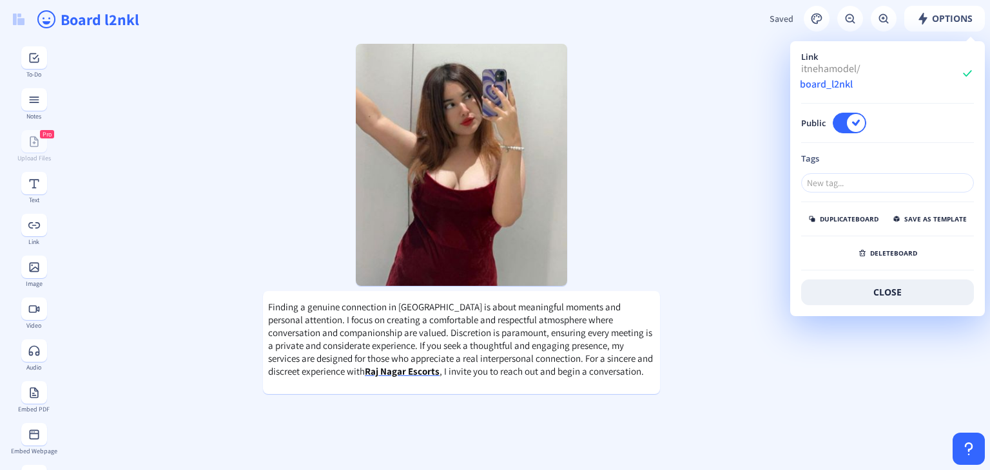
drag, startPoint x: 923, startPoint y: 70, endPoint x: 974, endPoint y: 64, distance: 51.2
click at [794, 73] on div "Link itnehamodel/ board_l2nkl Public Tags duplicate board save as template dele…" at bounding box center [887, 179] width 193 height 274
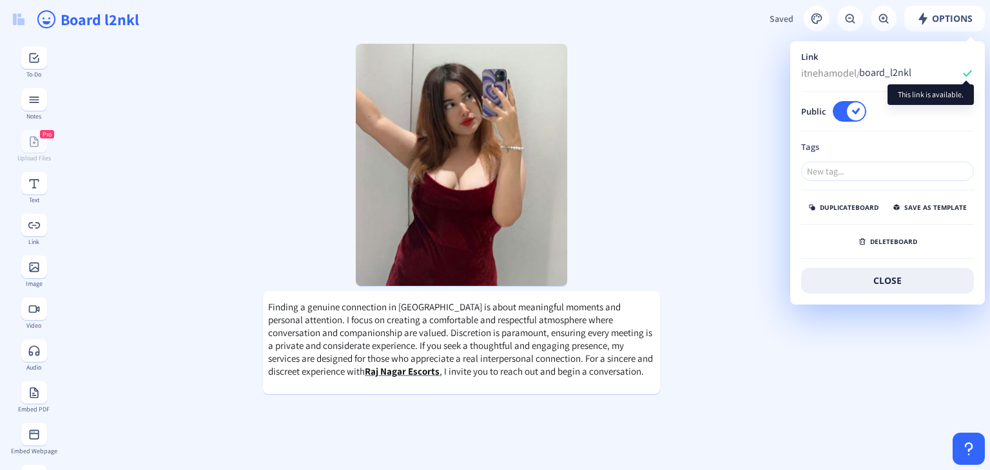
click at [966, 71] on rect at bounding box center [967, 73] width 13 height 13
click at [967, 71] on rect at bounding box center [967, 73] width 13 height 13
